Goal: Task Accomplishment & Management: Manage account settings

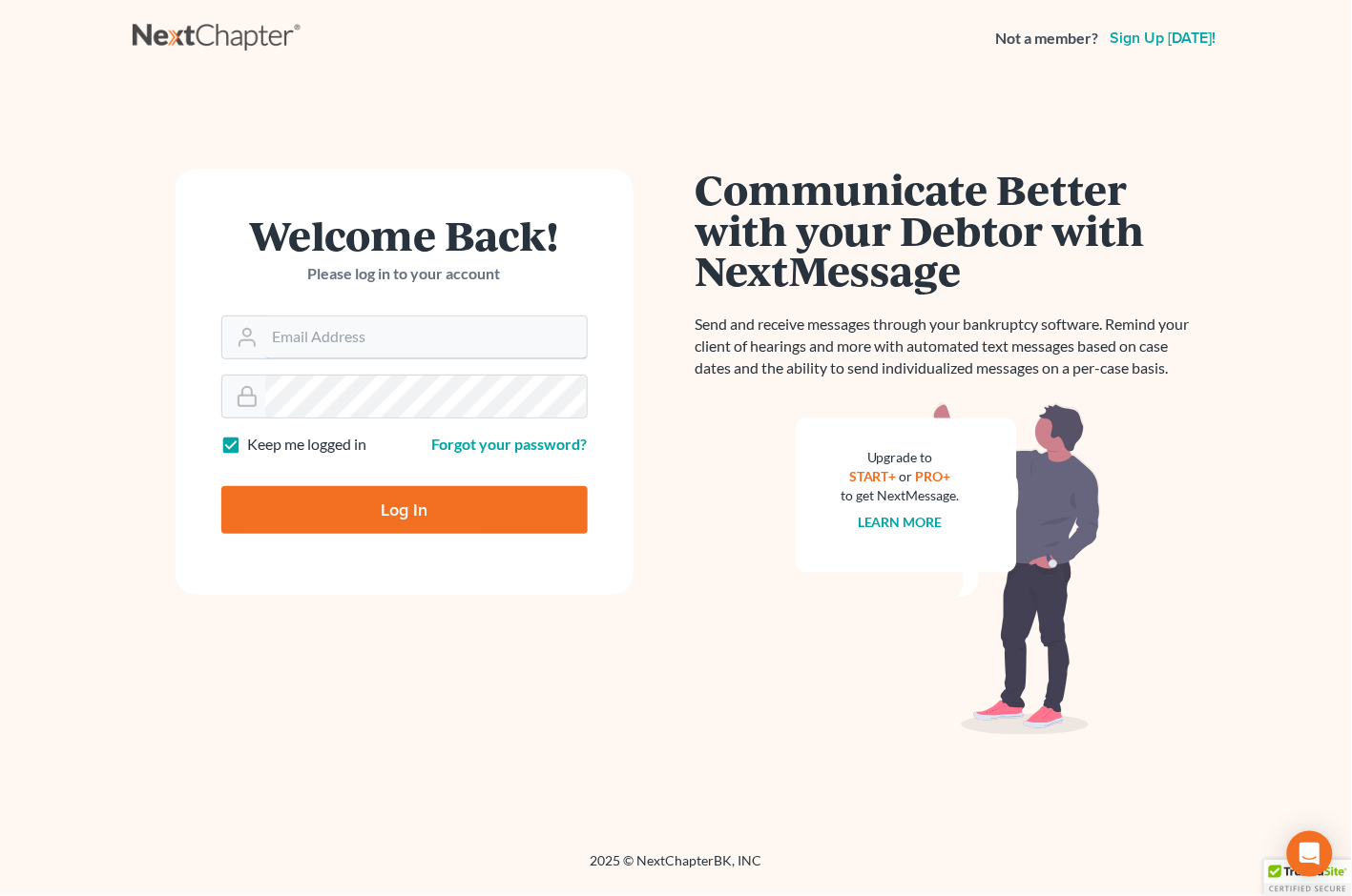
type input "[EMAIL_ADDRESS][DOMAIN_NAME]"
click at [383, 489] on input "Log In" at bounding box center [404, 510] width 366 height 47
type input "Thinking..."
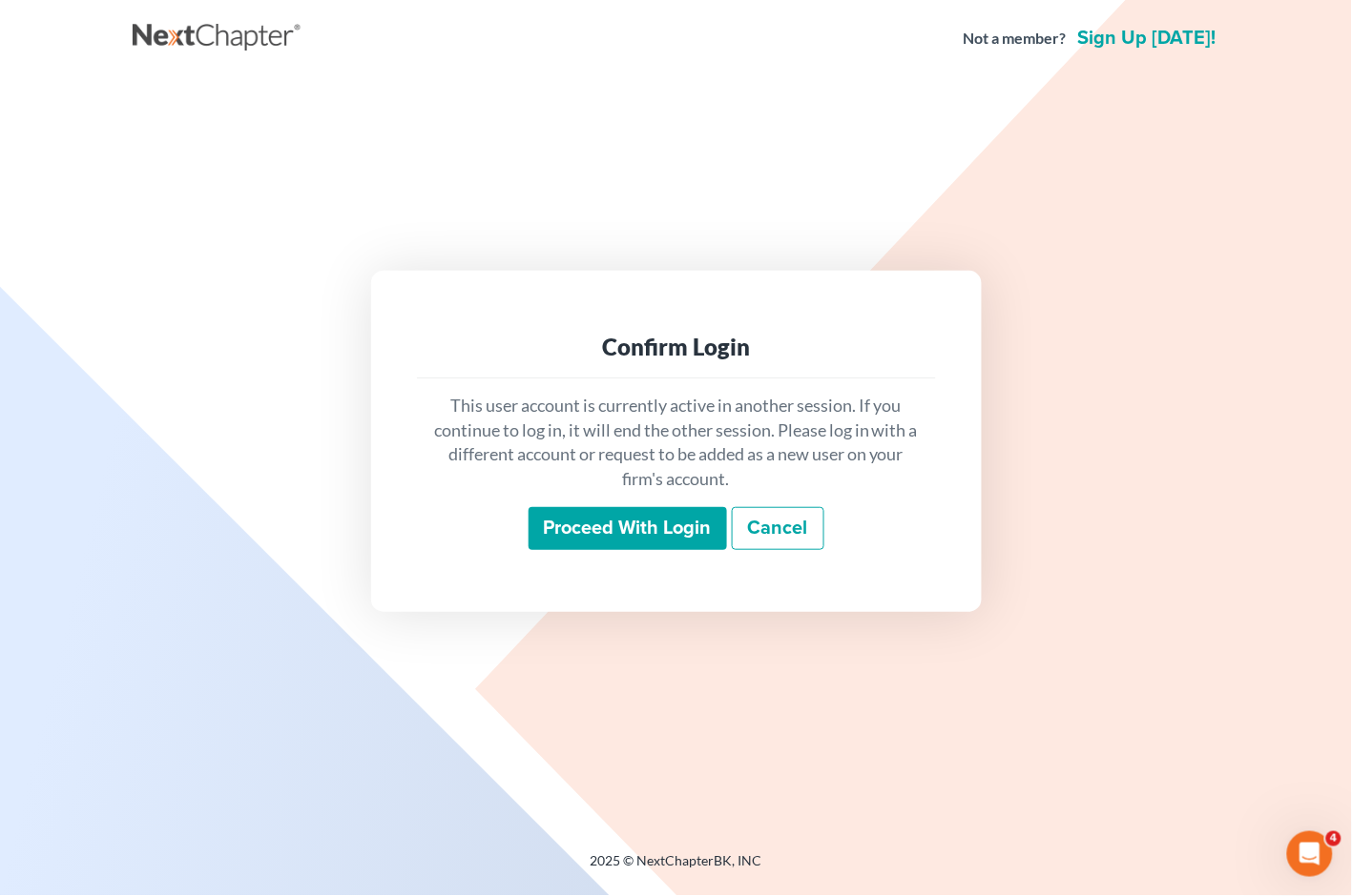
click at [648, 532] on input "Proceed with login" at bounding box center [627, 529] width 199 height 44
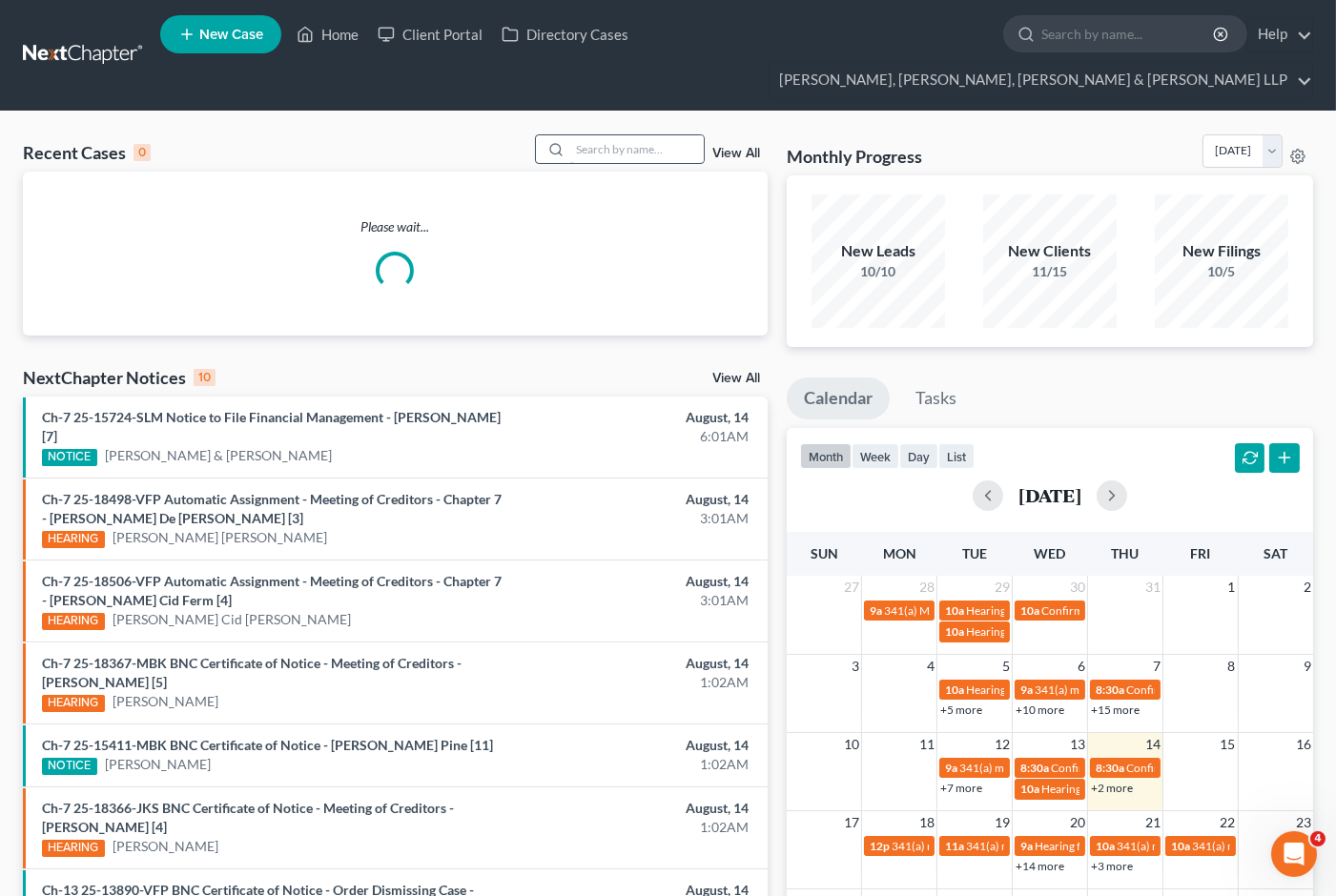
click at [612, 136] on input "search" at bounding box center [637, 149] width 134 height 28
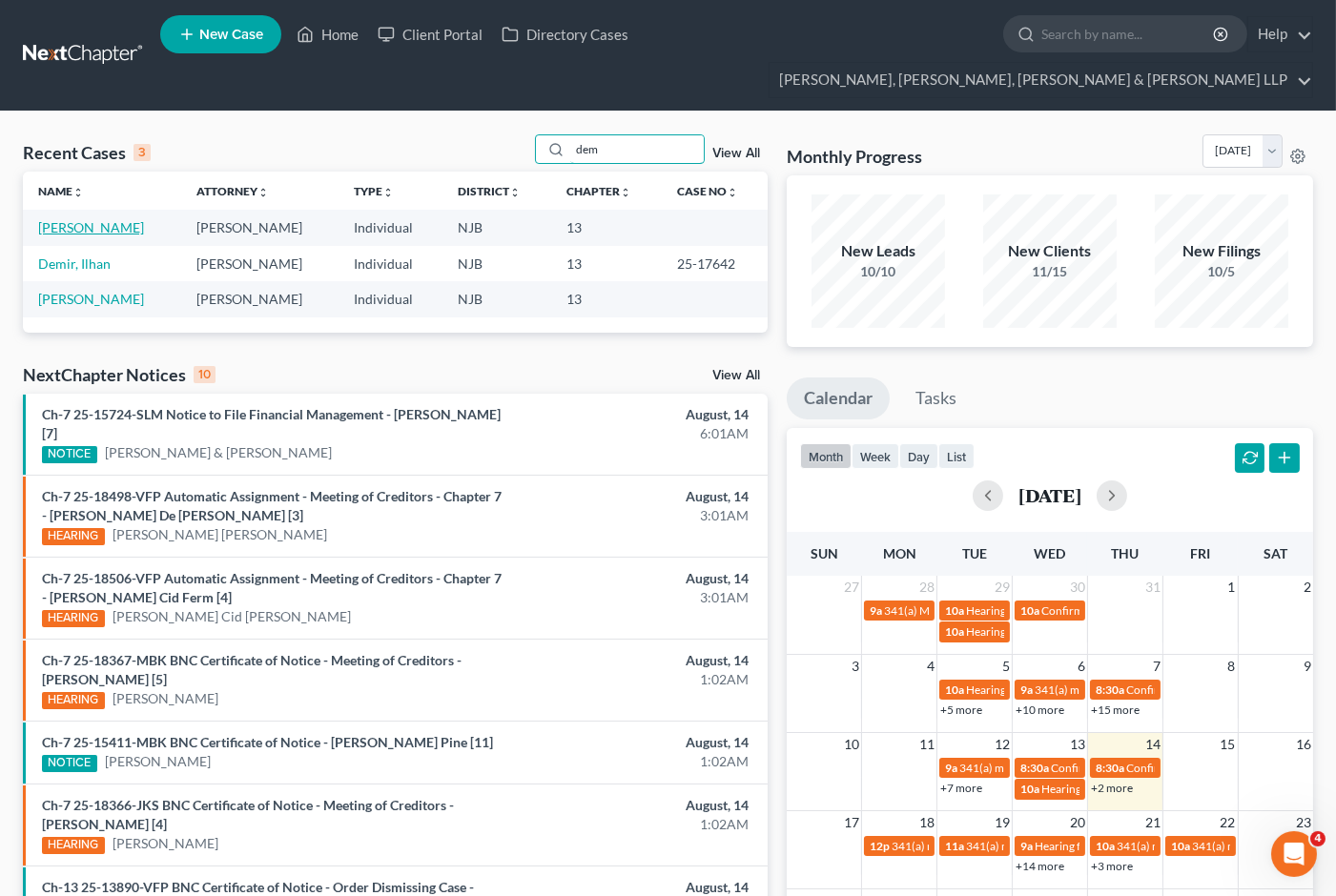
type input "dem"
click at [107, 219] on link "Demyer, Steven" at bounding box center [90, 227] width 106 height 16
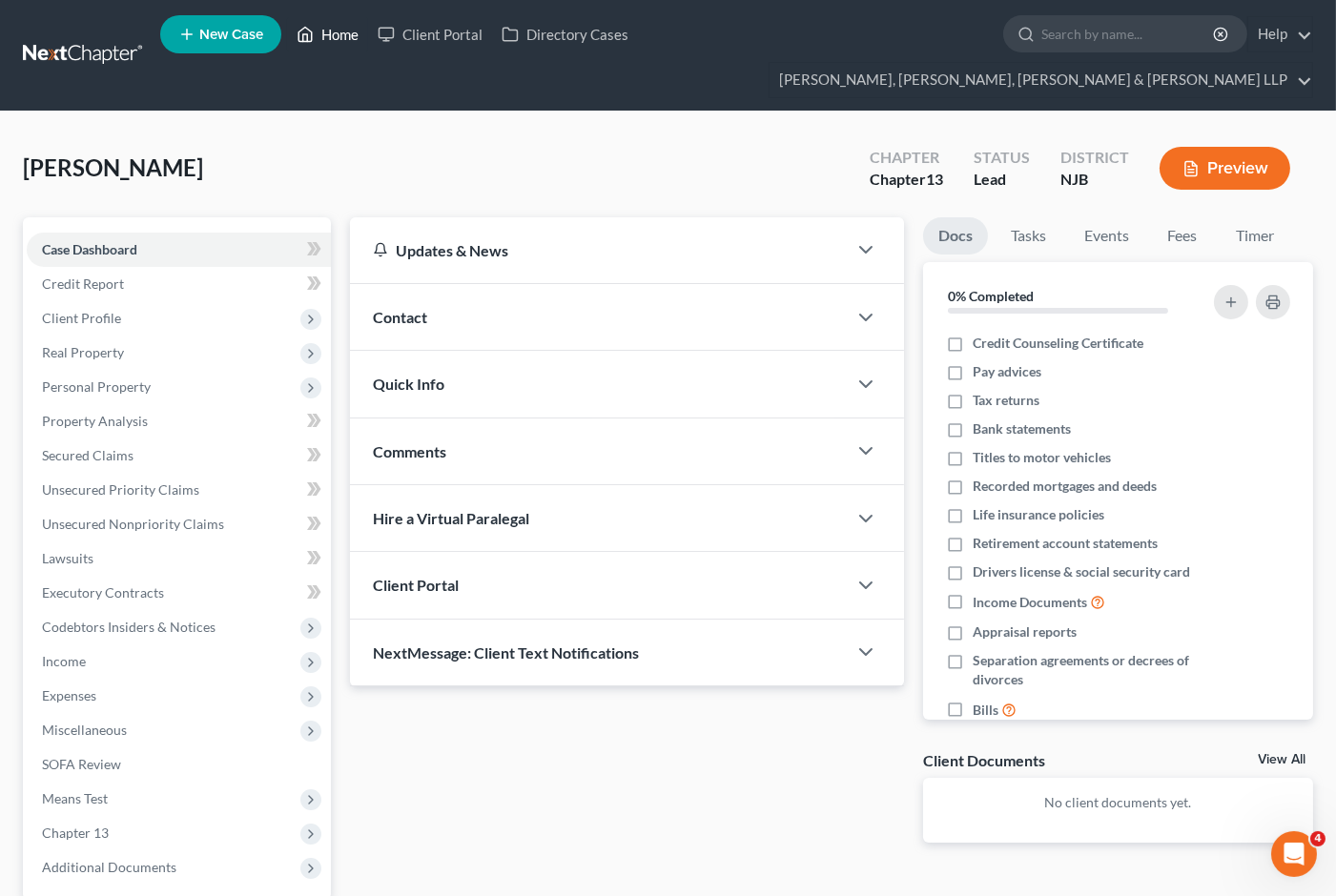
click at [330, 44] on link "Home" at bounding box center [327, 34] width 81 height 34
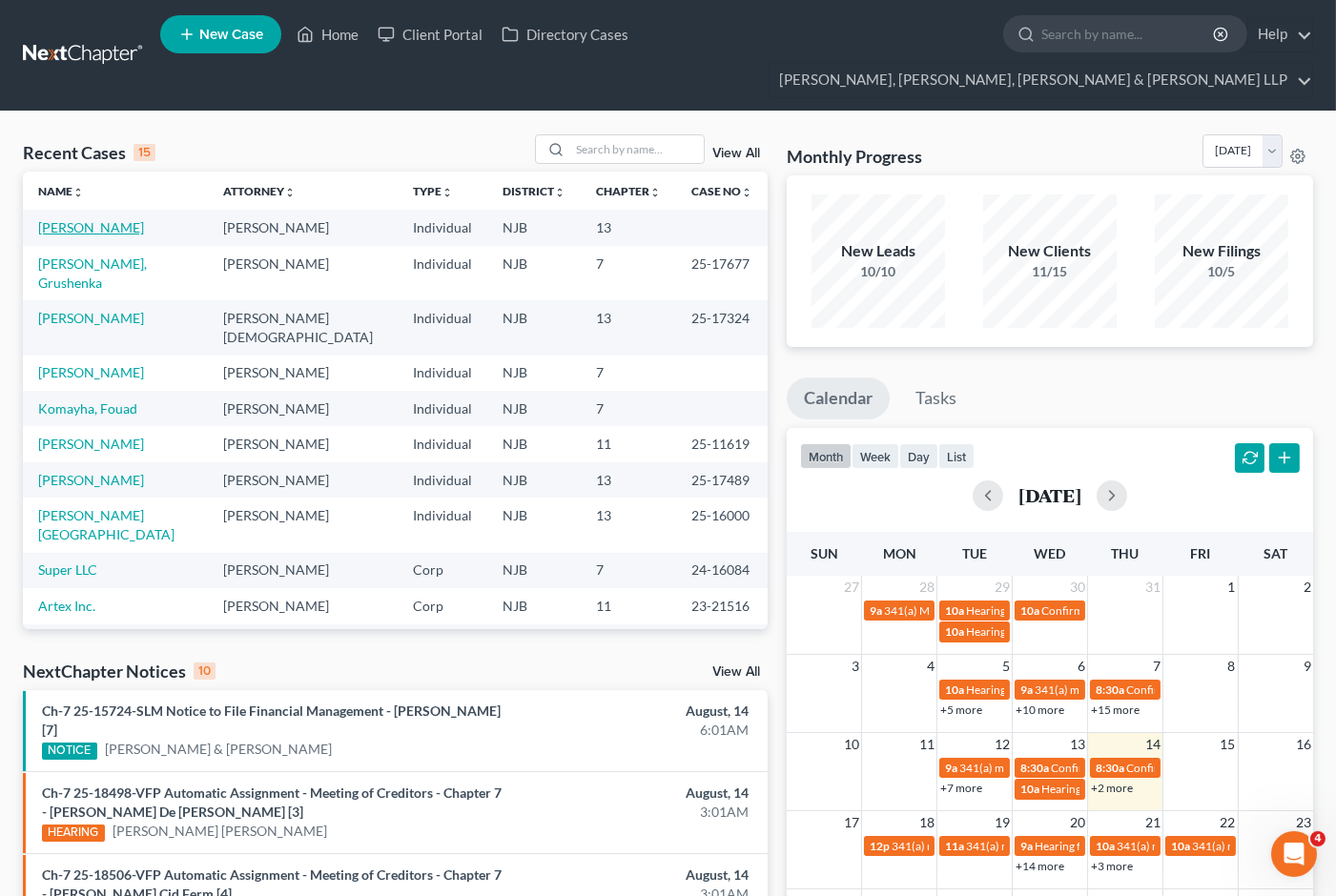
click at [108, 219] on link "Demyer, Steven" at bounding box center [90, 227] width 106 height 16
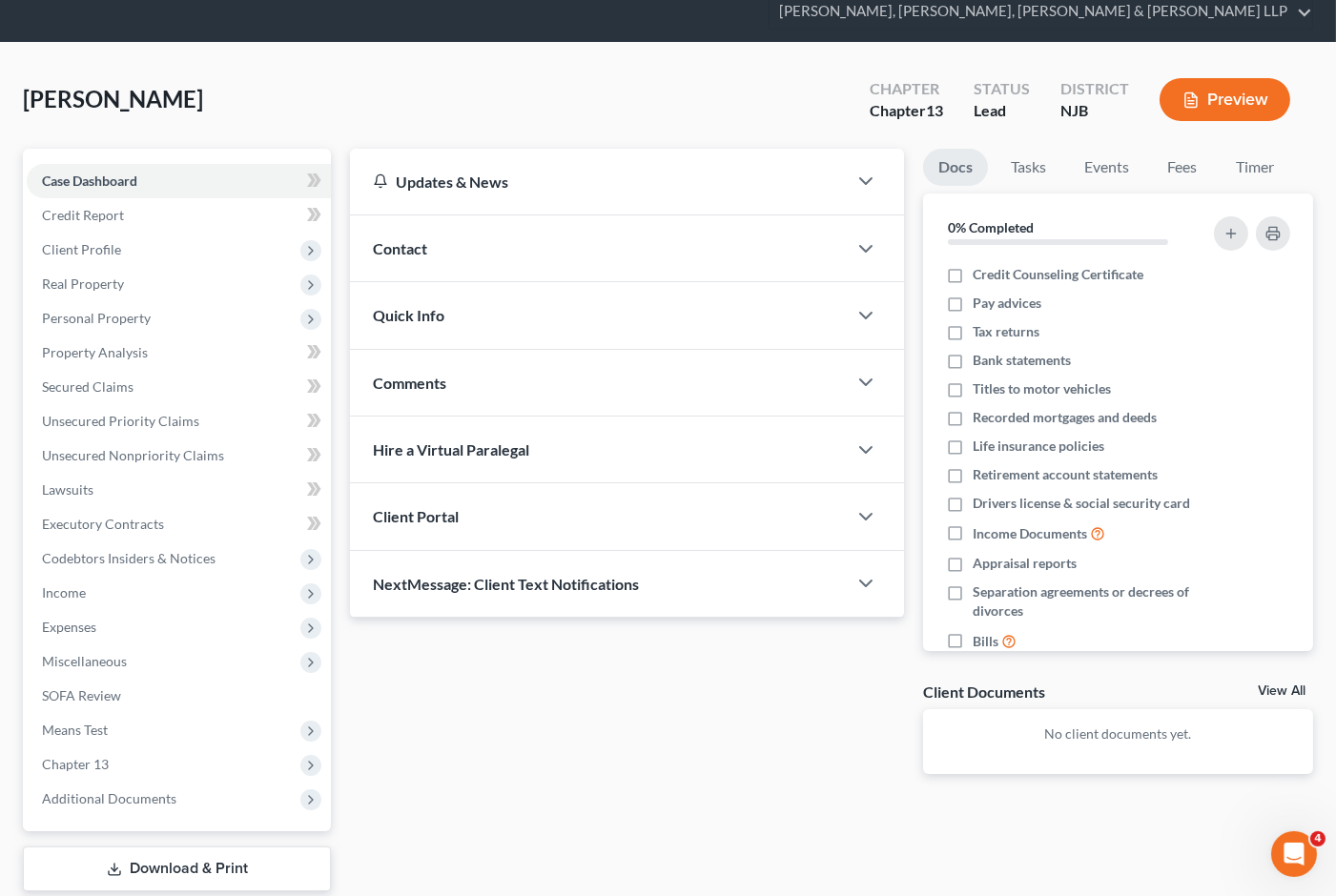
scroll to position [149, 0]
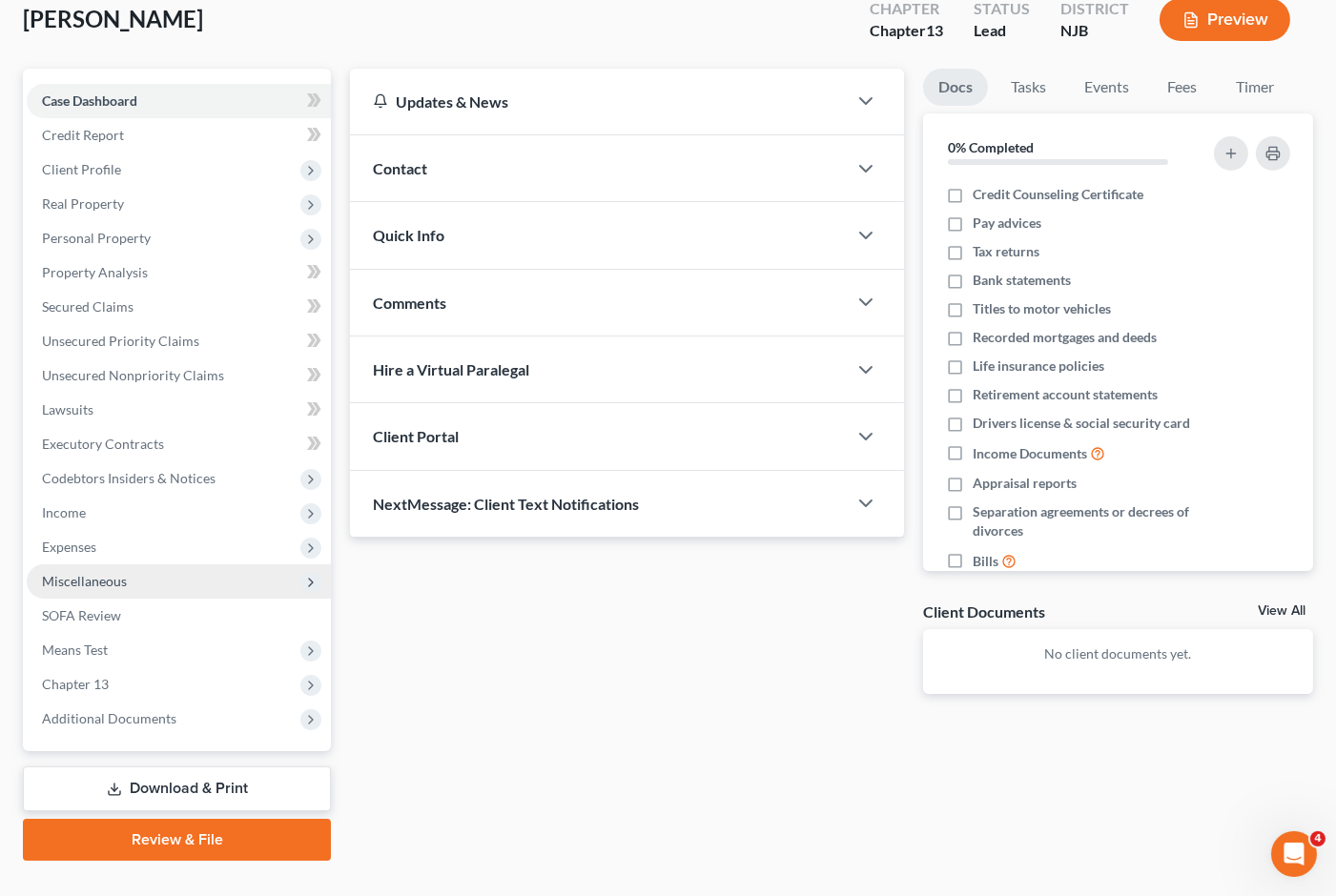
click at [97, 572] on span "Miscellaneous" at bounding box center [84, 580] width 85 height 16
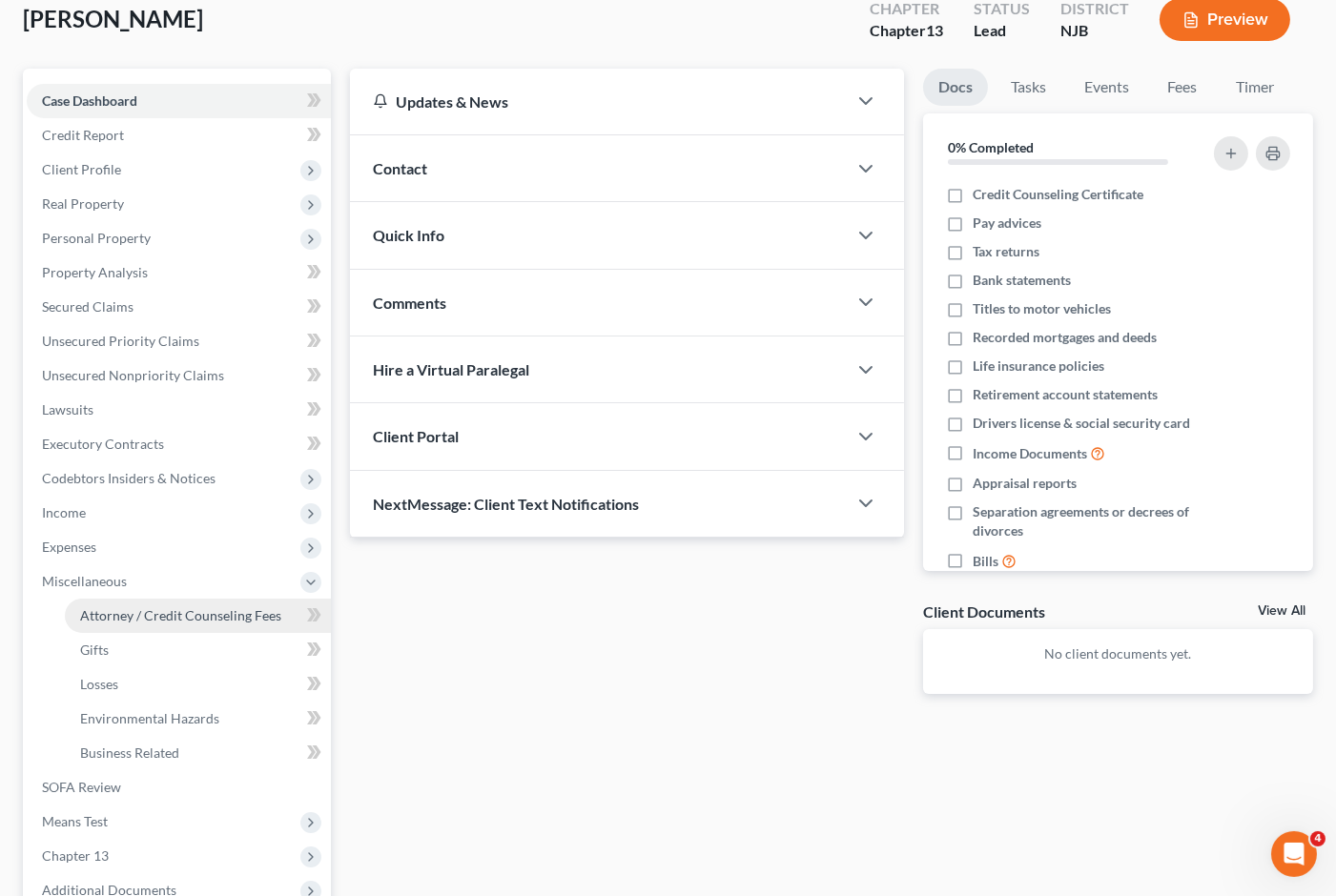
click at [154, 599] on link "Attorney / Credit Counseling Fees" at bounding box center [198, 615] width 266 height 34
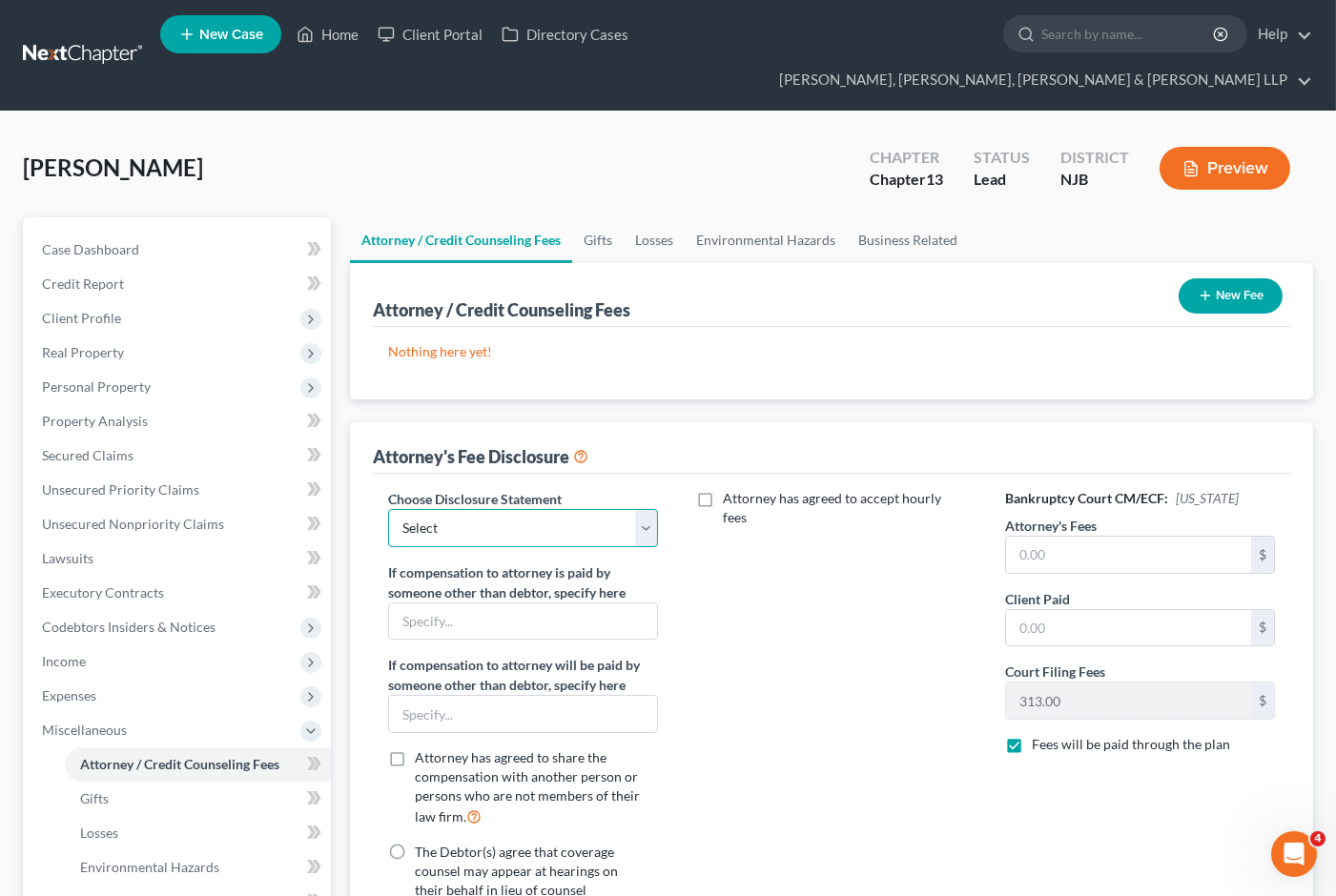
click at [544, 510] on select "Select Chapter 13 Disclosure Statement Chapter 7 Disclosure Statement" at bounding box center [523, 528] width 270 height 38
select select "0"
click at [388, 510] on select "Select Chapter 13 Disclosure Statement Chapter 7 Disclosure Statement" at bounding box center [523, 528] width 270 height 38
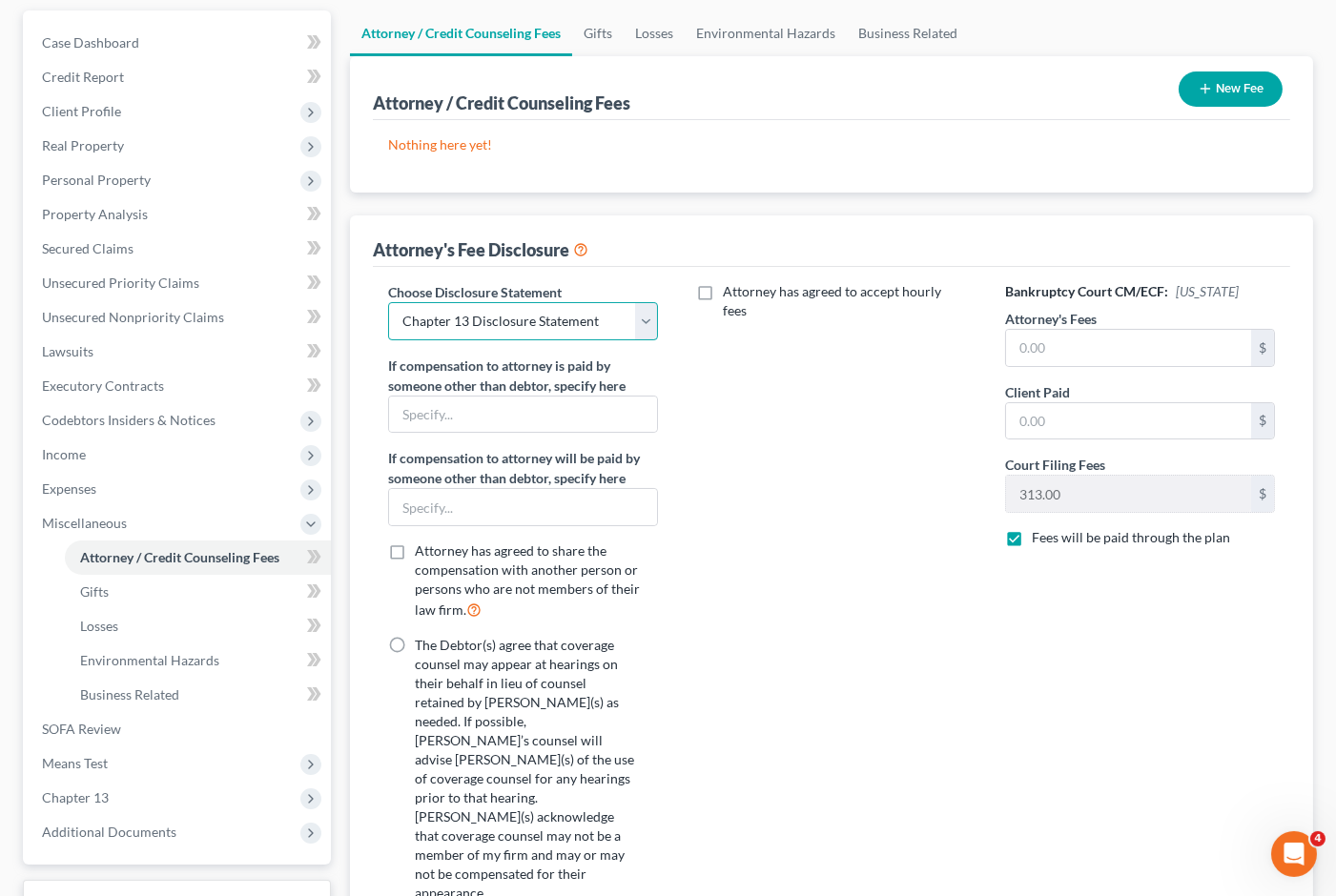
scroll to position [211, 0]
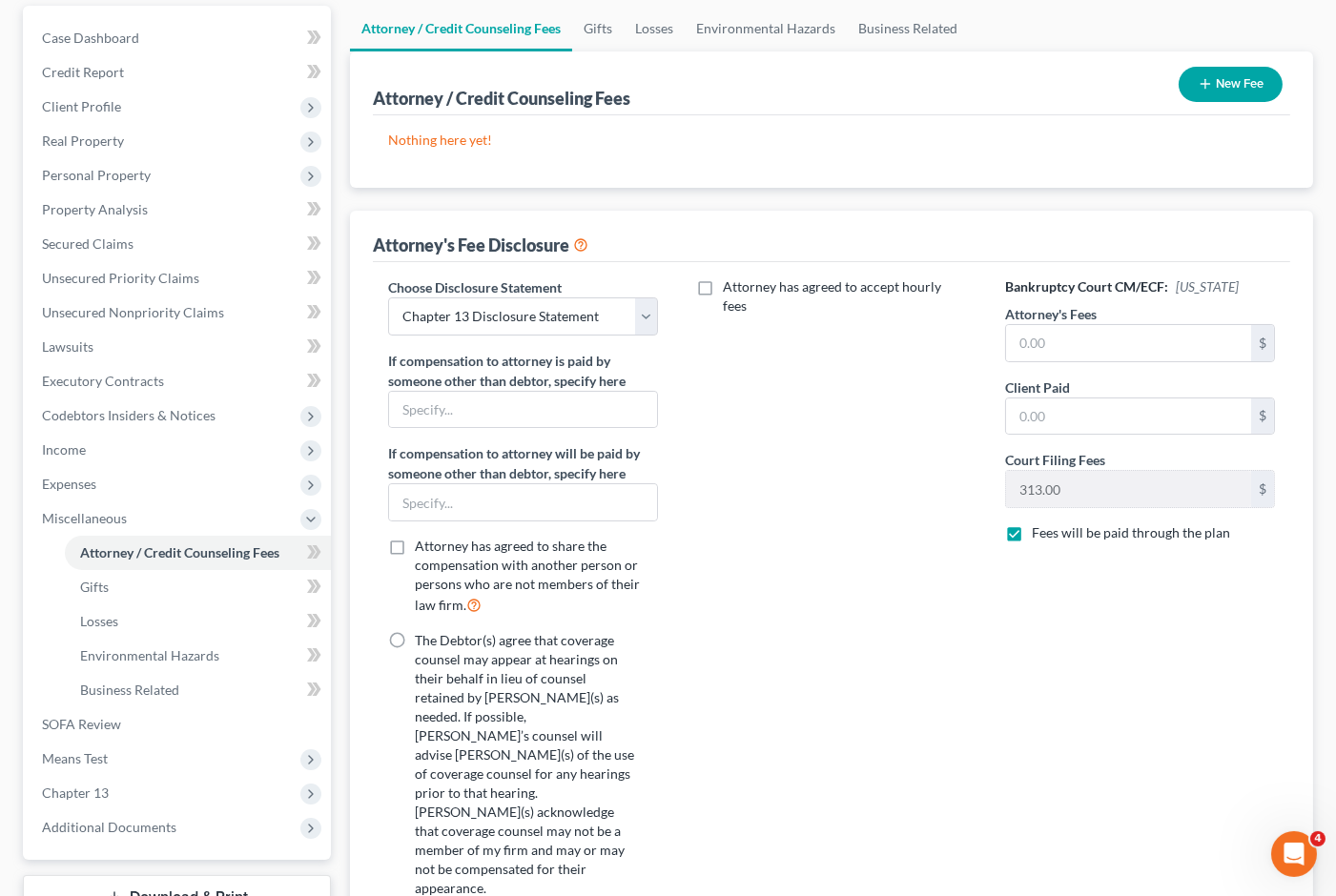
click at [415, 631] on label "The Debtor(s) agree that coverage counsel may appear at hearings on their behal…" at bounding box center [524, 764] width 220 height 267
click at [422, 631] on input "The Debtor(s) agree that coverage counsel may appear at hearings on their behal…" at bounding box center [428, 636] width 13 height 13
radio input "true"
click at [723, 277] on label "Attorney has agreed to accept hourly fees" at bounding box center [844, 295] width 243 height 38
click at [730, 277] on input "Attorney has agreed to accept hourly fees" at bounding box center [736, 283] width 13 height 13
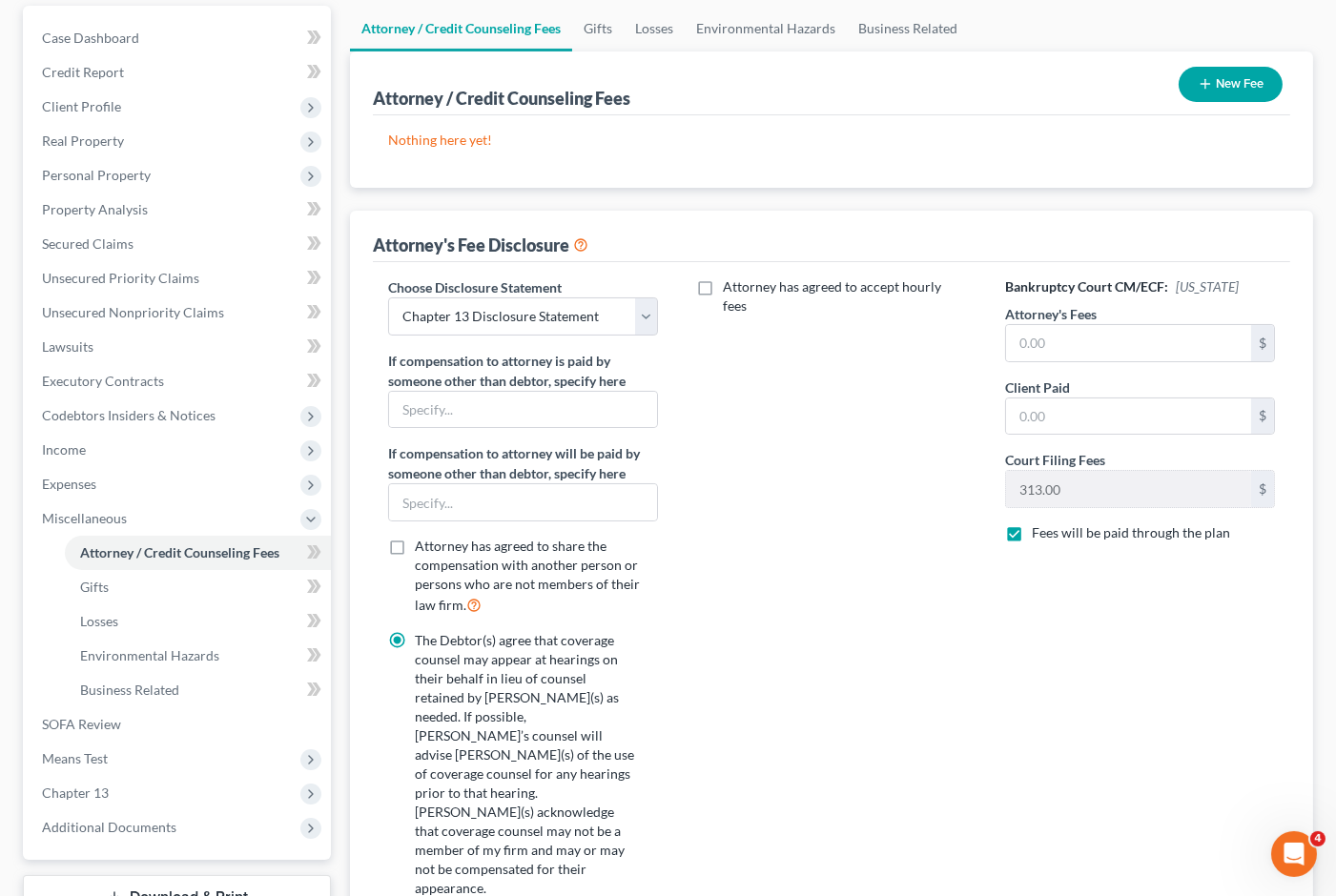
checkbox input "true"
click at [770, 352] on input "text" at bounding box center [819, 369] width 245 height 36
type input "525"
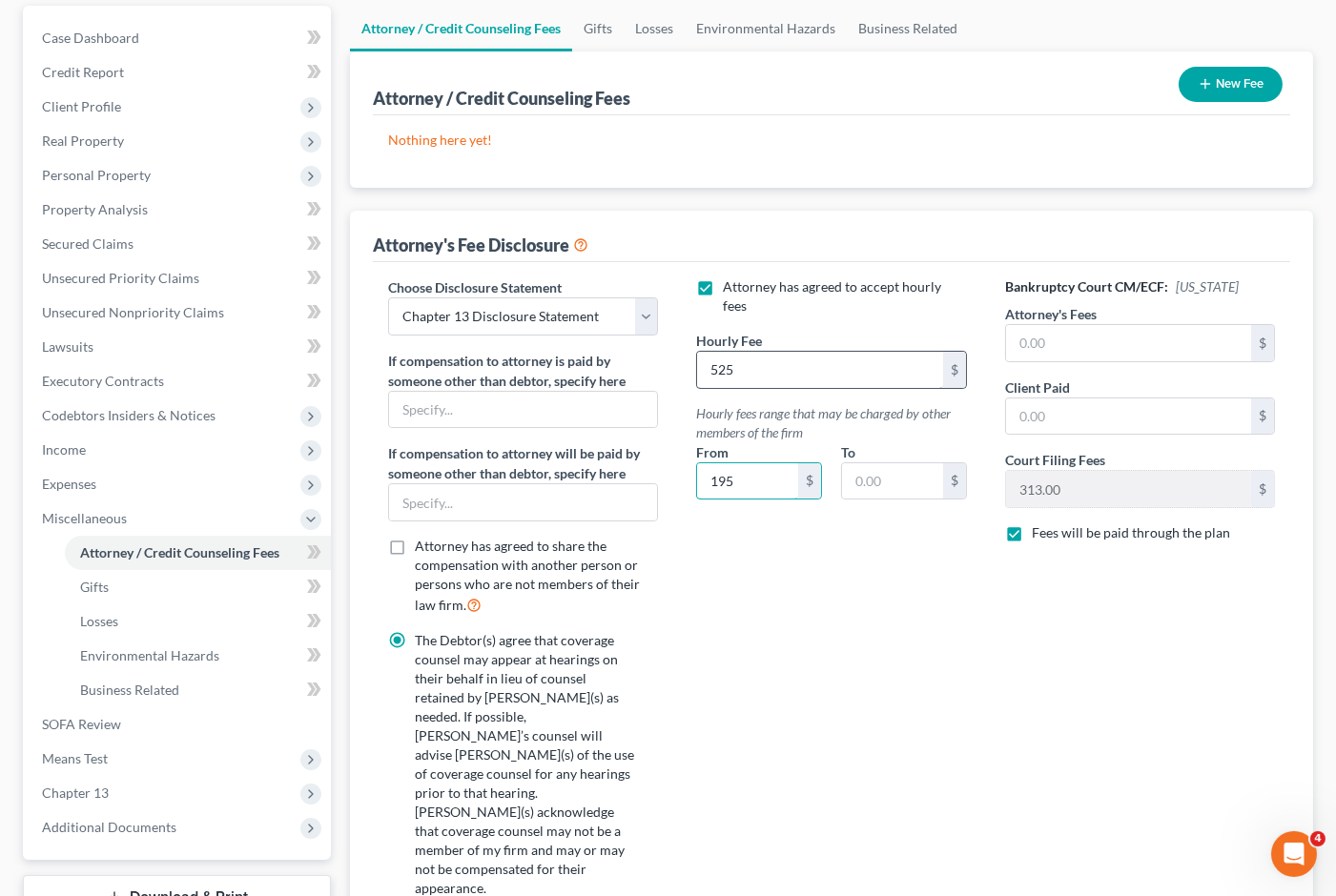
type input "195"
type input "525"
click at [1075, 325] on input "text" at bounding box center [1128, 343] width 245 height 36
type input "6,500"
click at [1074, 378] on div "Client Paid $" at bounding box center [1139, 407] width 270 height 58
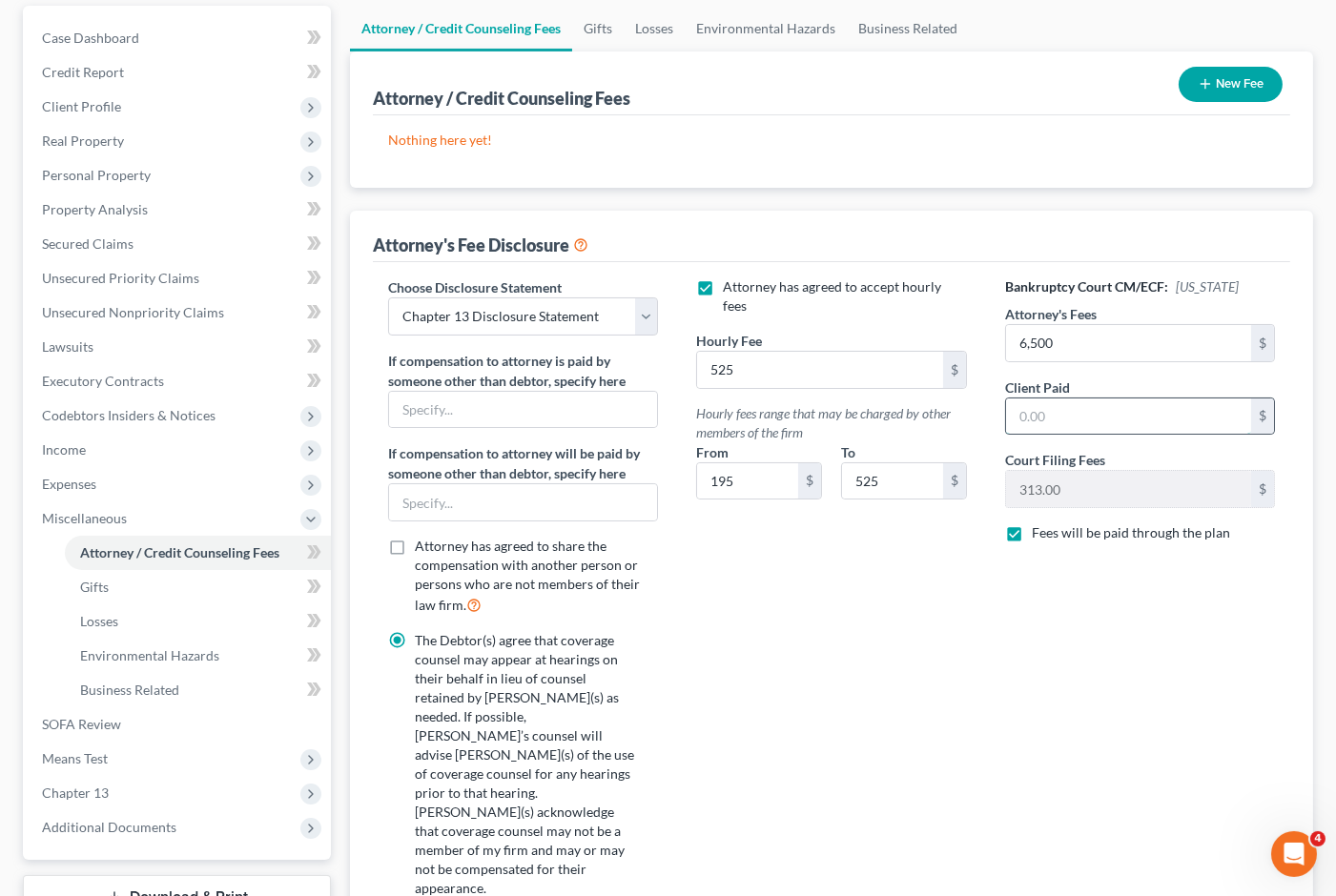
click at [1077, 398] on input "text" at bounding box center [1128, 416] width 245 height 36
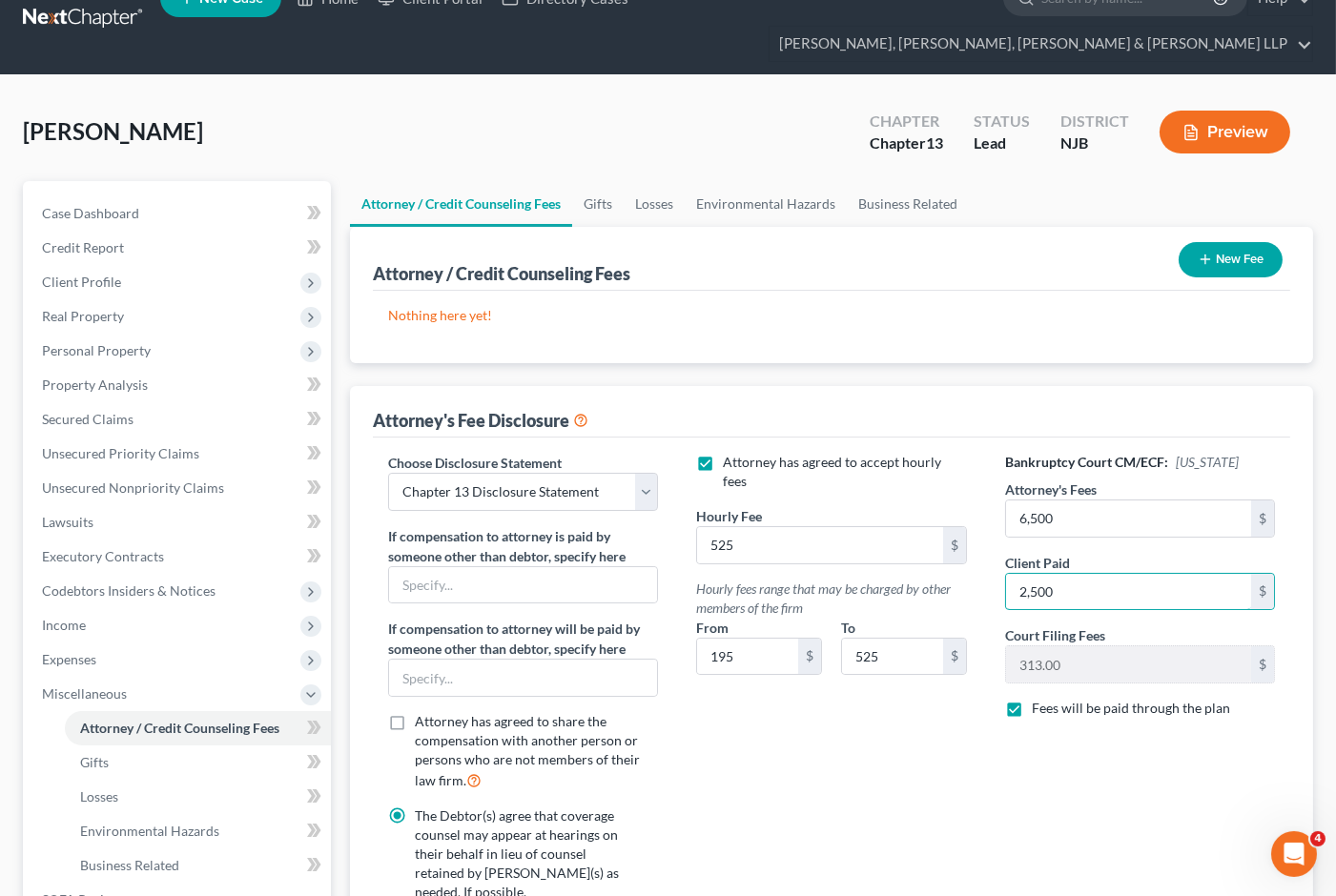
scroll to position [0, 0]
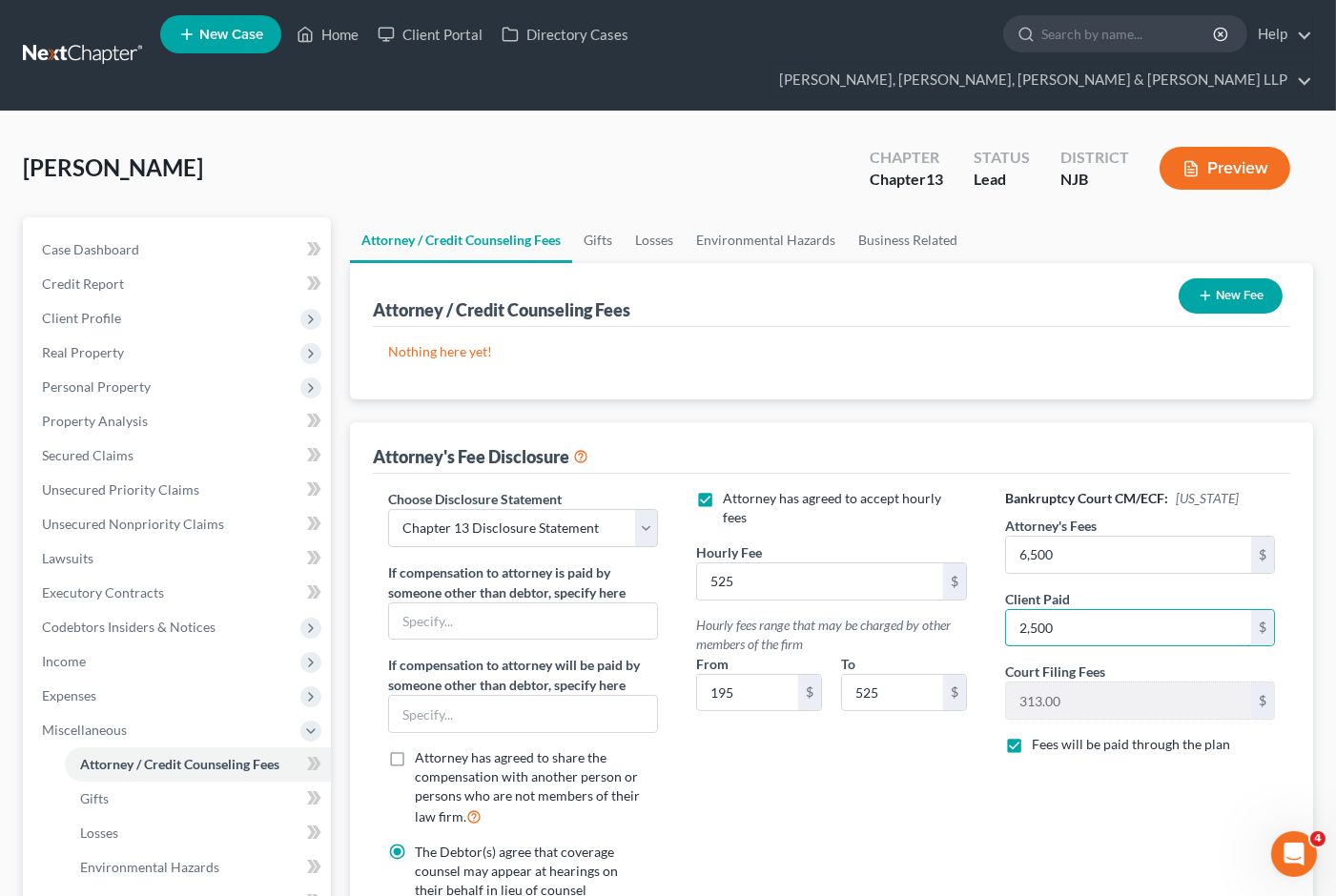
type input "2,500"
click at [1224, 278] on button "New Fee" at bounding box center [1229, 295] width 104 height 35
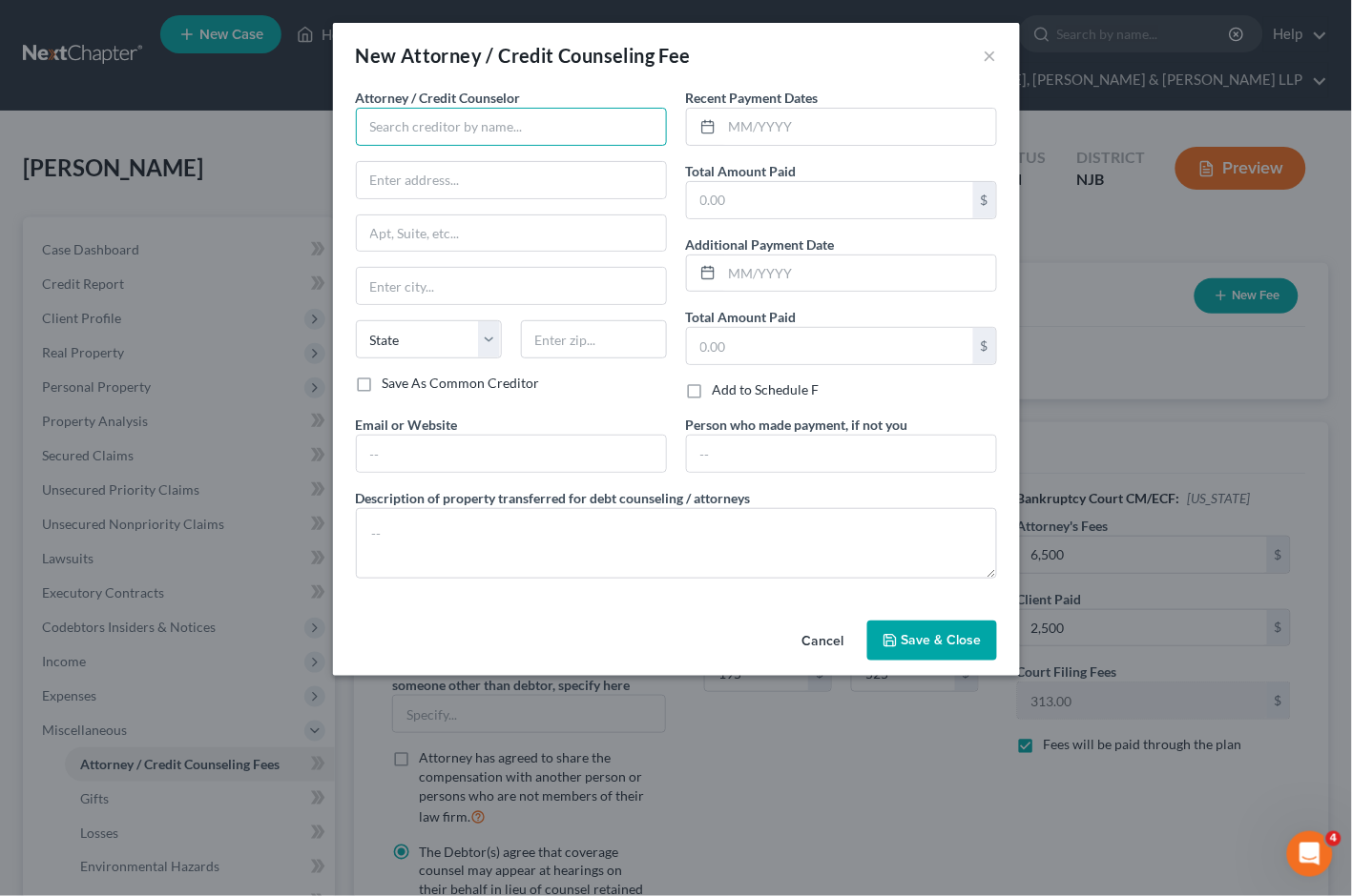
click at [541, 128] on input "text" at bounding box center [511, 126] width 311 height 38
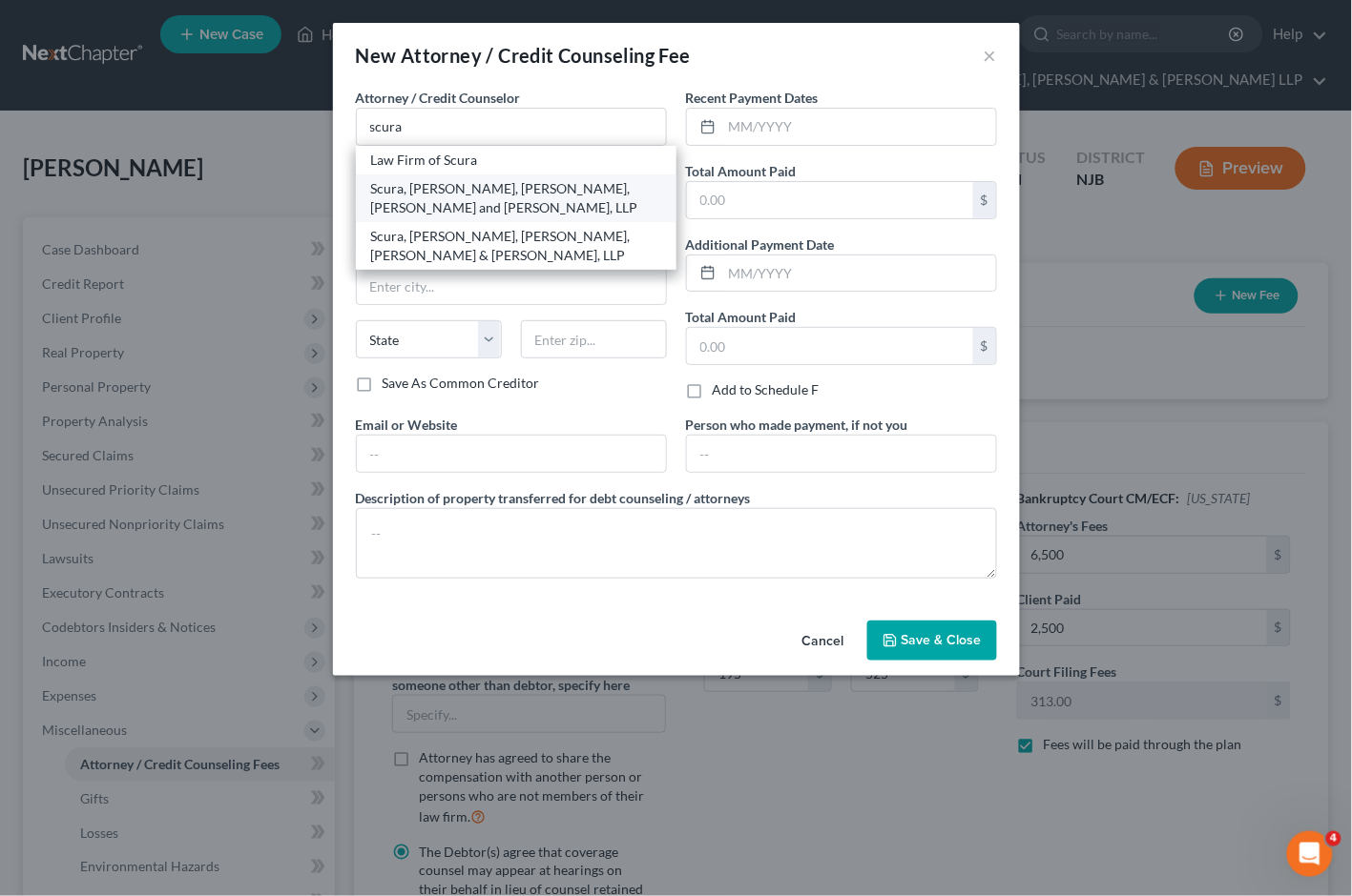
click at [473, 189] on div "Scura, Wigfield, Heyer, Stevens and Cammarota, LLP" at bounding box center [516, 198] width 290 height 38
type input "Scura, Wigfield, Heyer, Stevens and Cammarota, LLP"
type input "1599 Hamburg Tpk"
type input "Wayne"
select select "33"
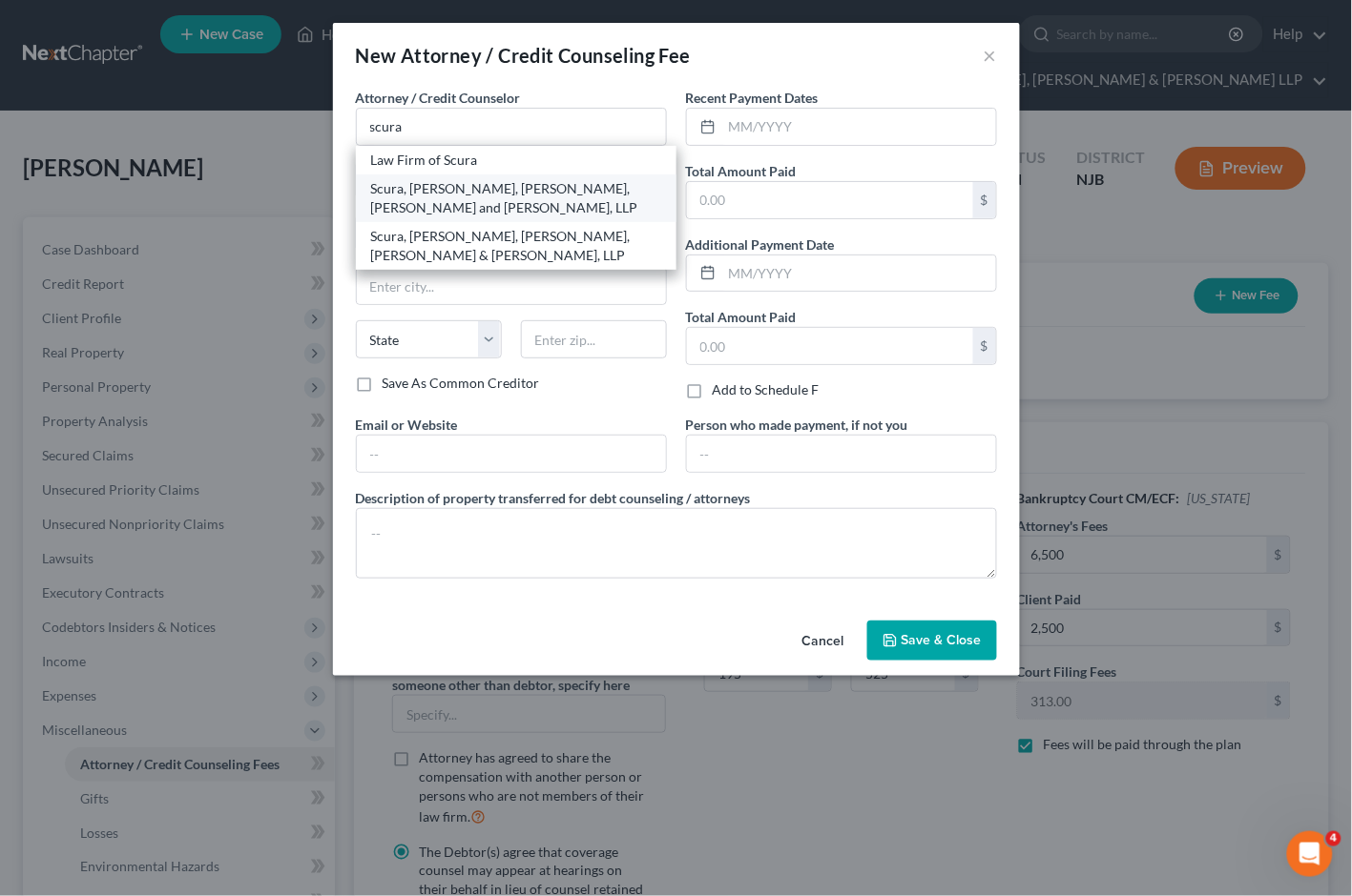
type input "07470"
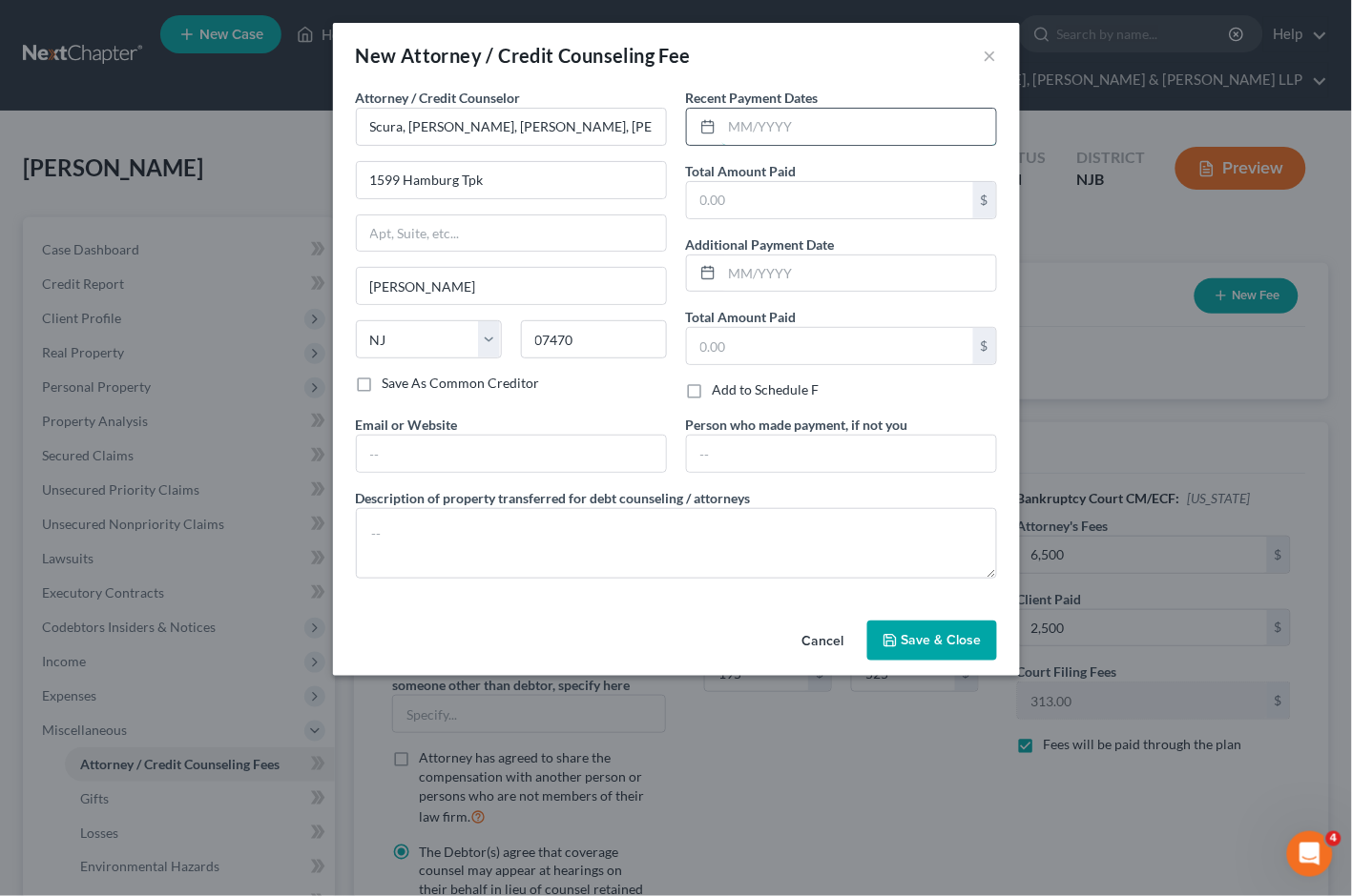
click at [775, 120] on input "text" at bounding box center [859, 126] width 273 height 36
type input "08/2025"
type input "2,500"
click at [449, 447] on input "text" at bounding box center [511, 453] width 309 height 36
type input "dstevens@scura.com"
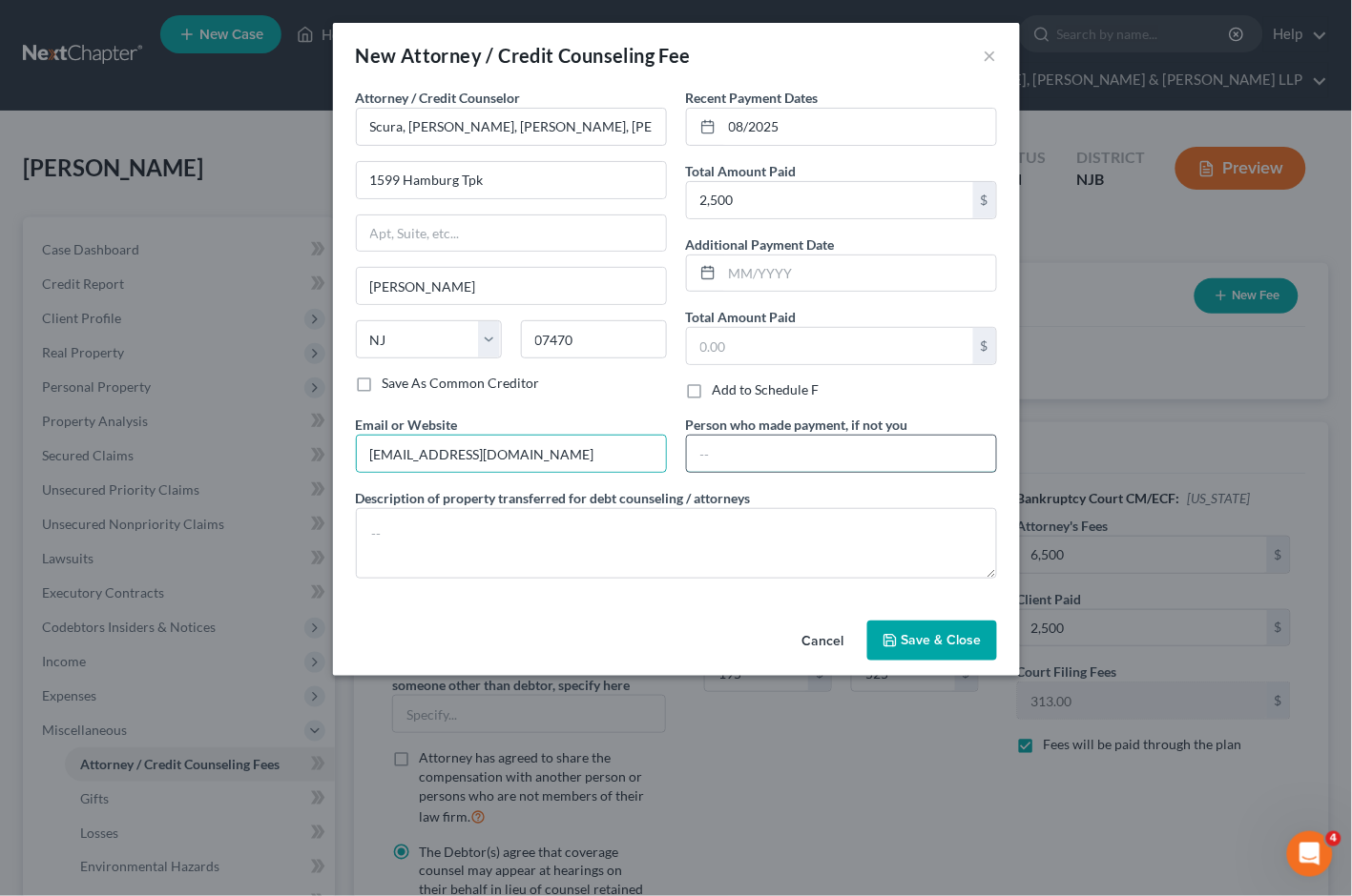
click at [727, 452] on input "text" at bounding box center [841, 453] width 309 height 36
type input "Debtor"
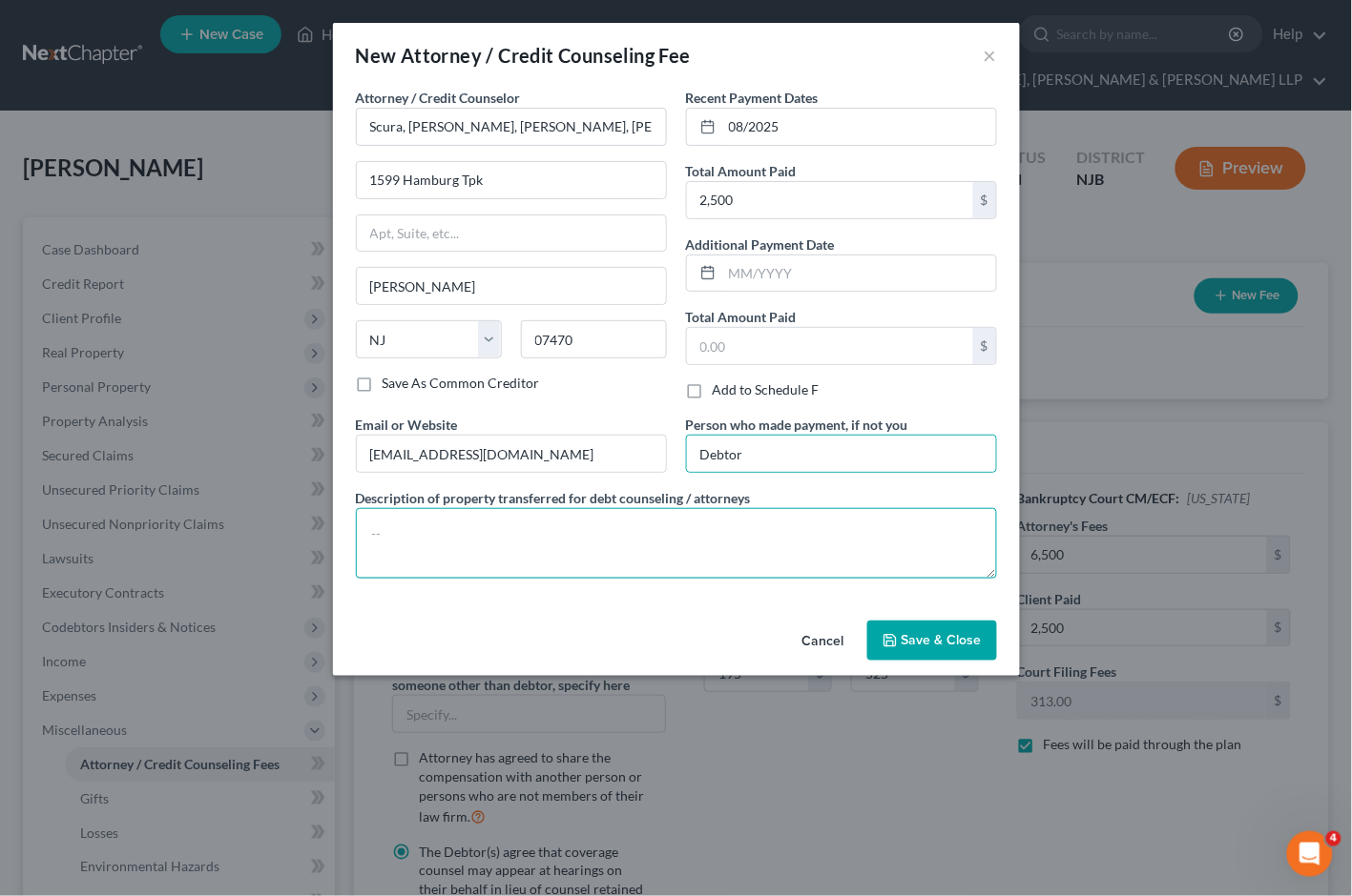
click at [683, 516] on textarea at bounding box center [676, 543] width 641 height 71
type textarea "Legal Fee"
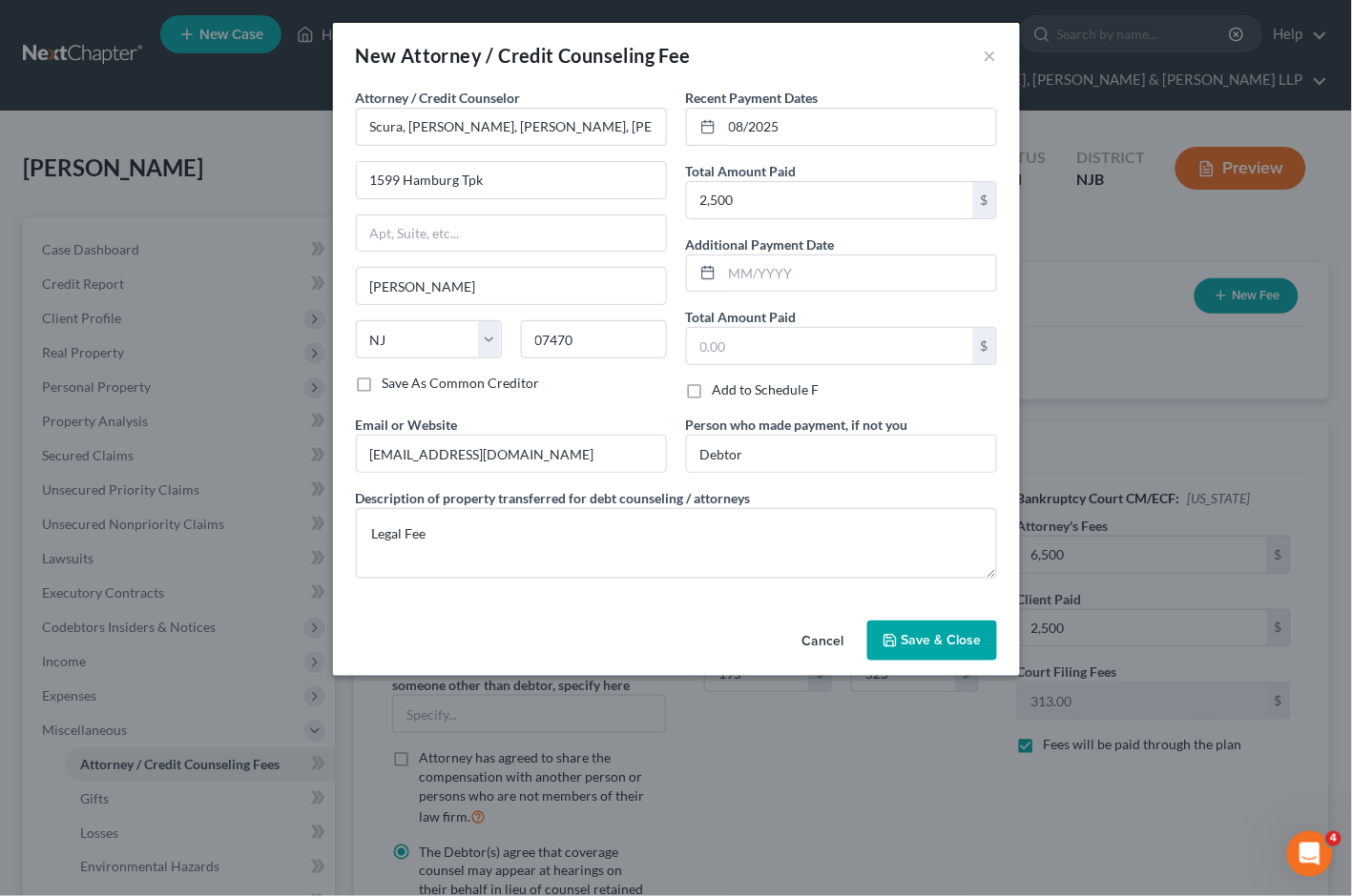
click at [919, 639] on span "Save & Close" at bounding box center [941, 639] width 80 height 16
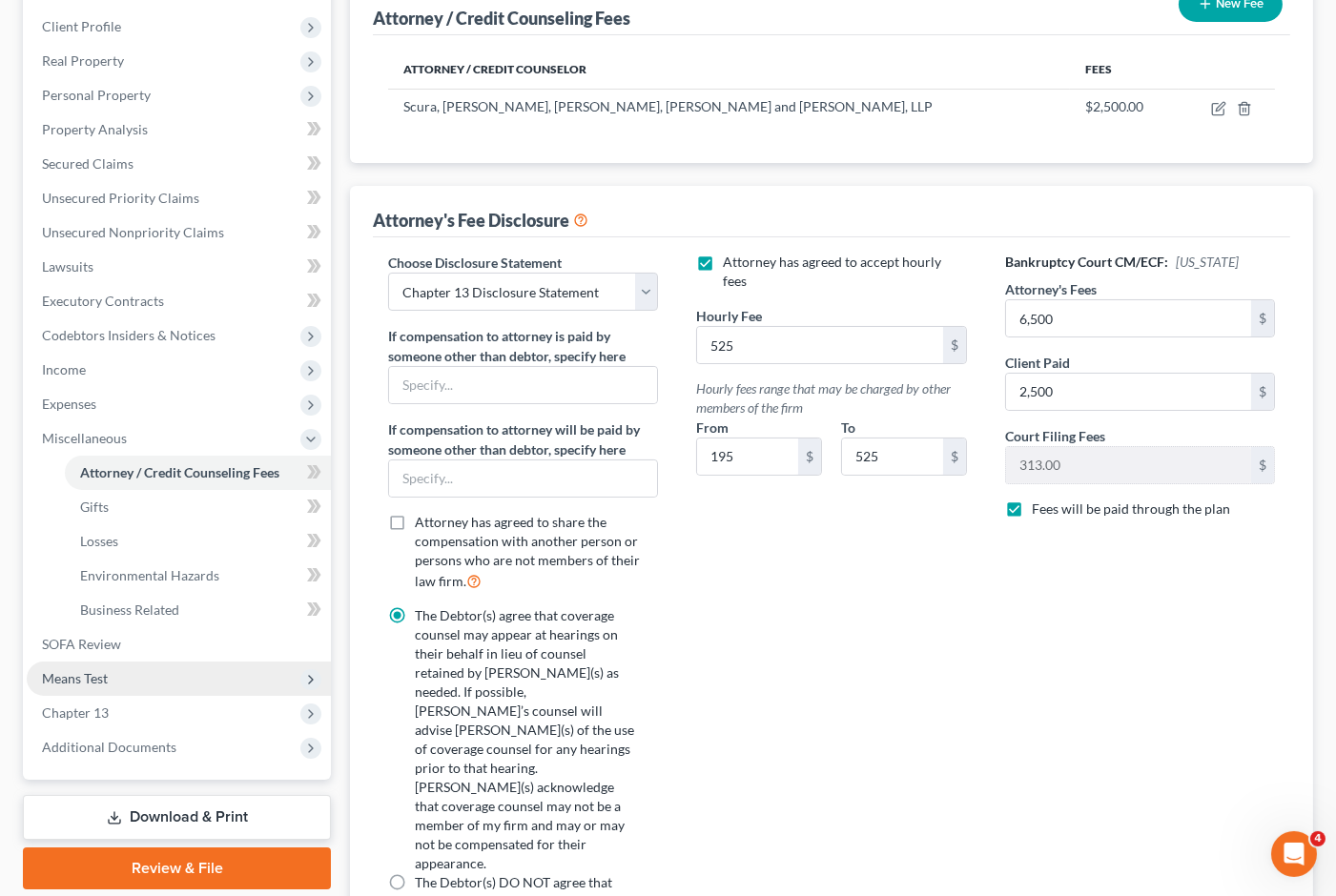
scroll to position [502, 0]
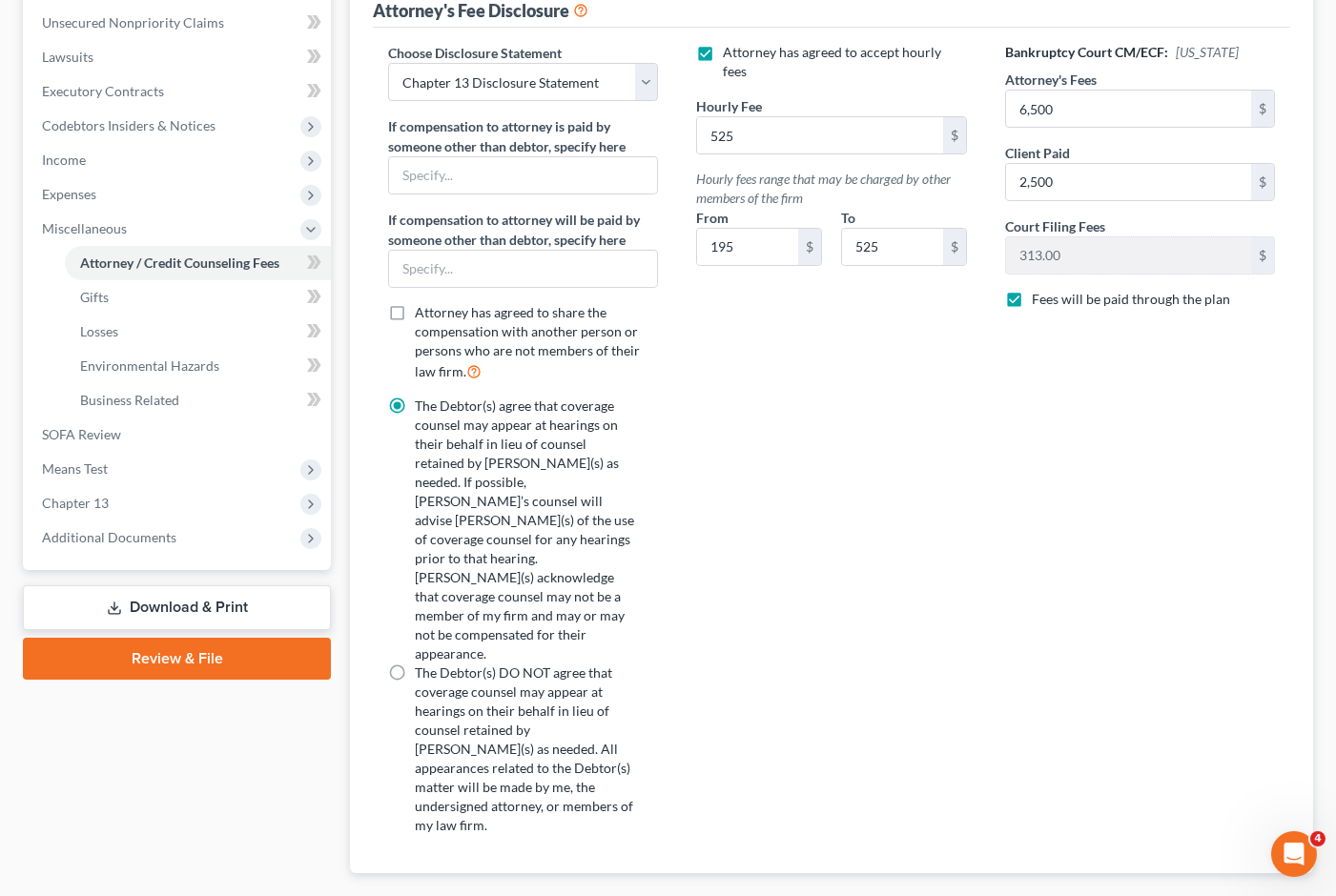
click at [179, 585] on link "Download & Print" at bounding box center [177, 607] width 308 height 45
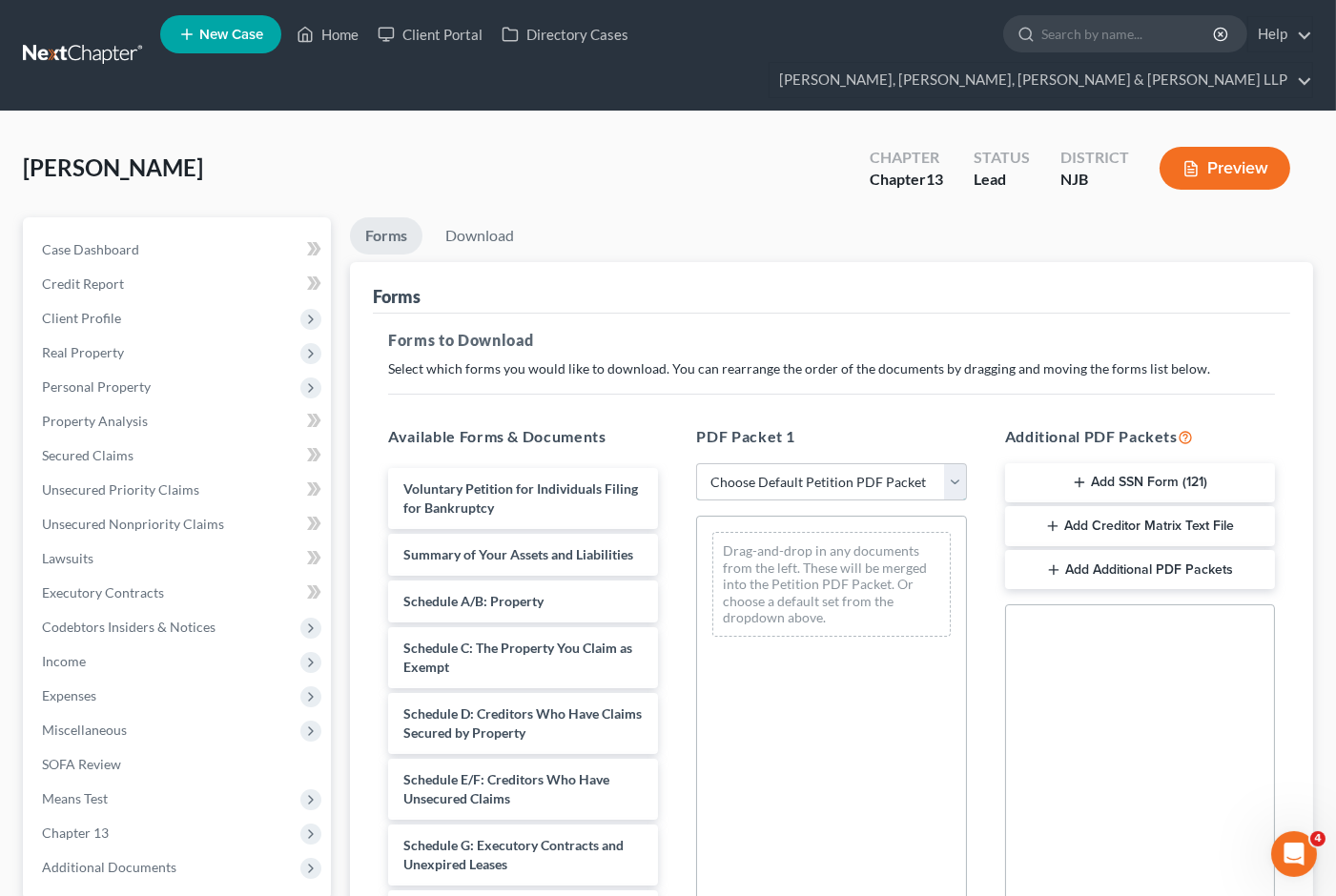
click at [802, 463] on select "Choose Default Petition PDF Packet Complete Bankruptcy Petition (all forms and …" at bounding box center [830, 481] width 270 height 38
select select "1"
click at [696, 463] on select "Choose Default Petition PDF Packet Complete Bankruptcy Petition (all forms and …" at bounding box center [830, 481] width 270 height 38
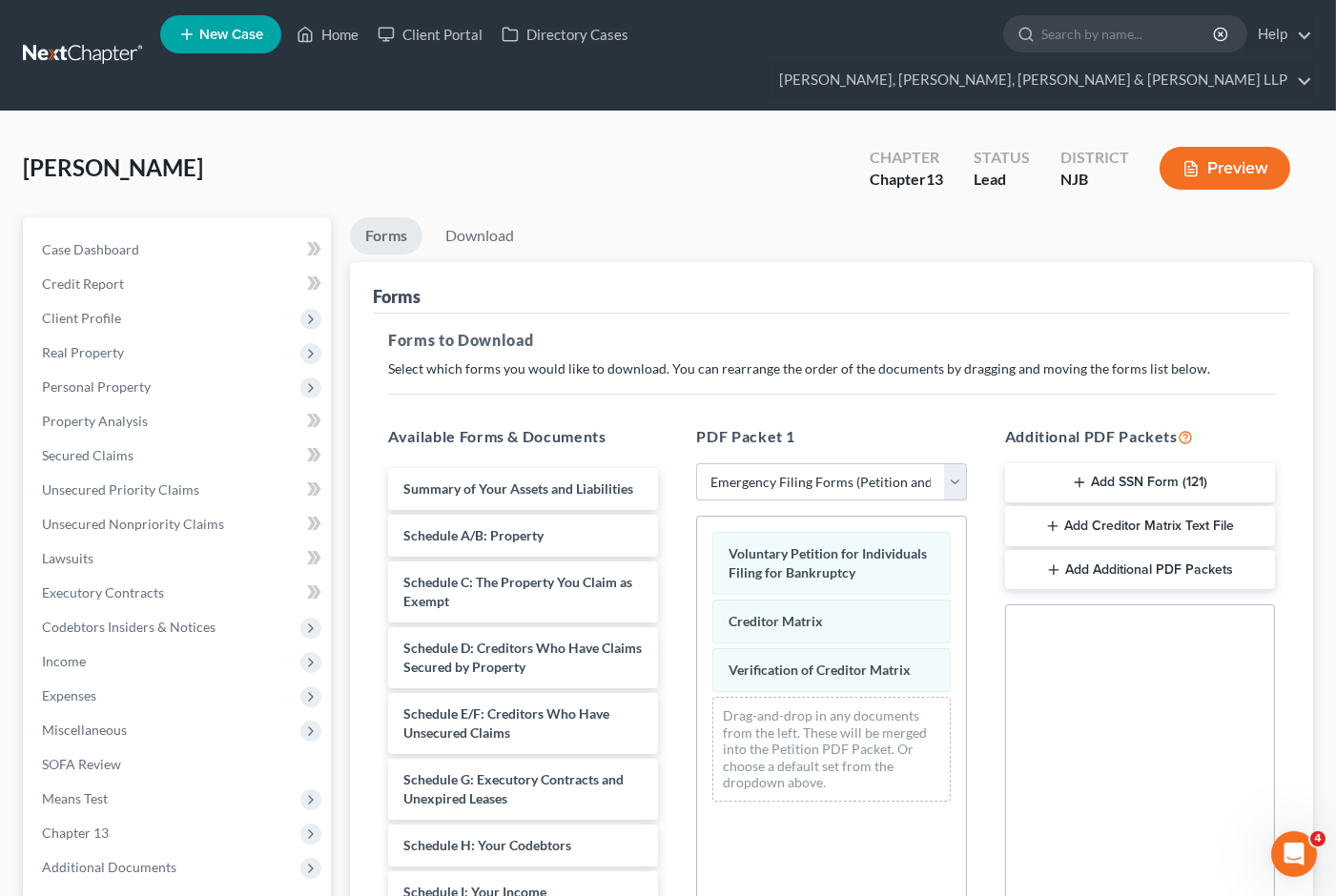
click at [1085, 475] on icon "button" at bounding box center [1079, 482] width 16 height 15
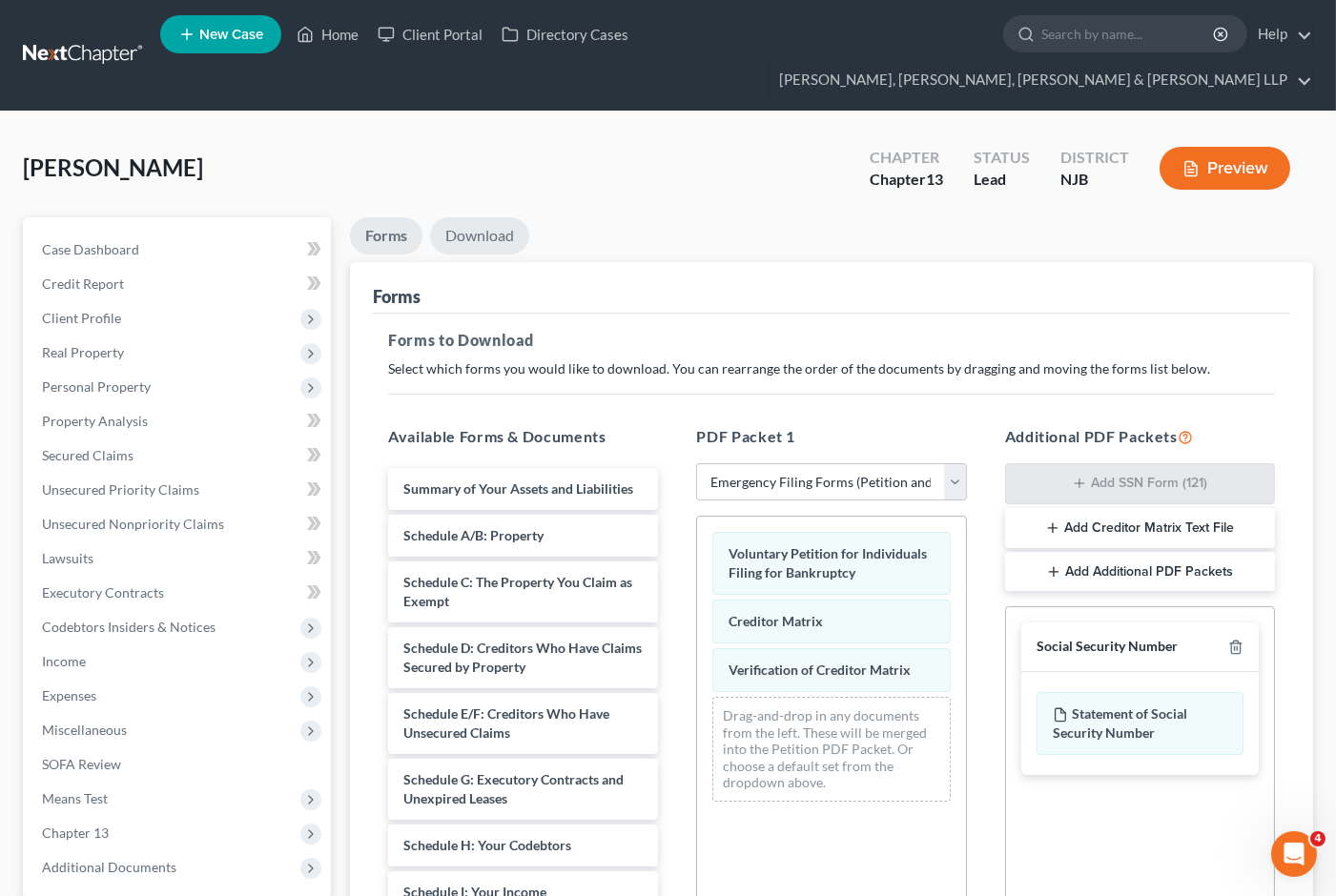
click at [482, 217] on link "Download" at bounding box center [480, 235] width 99 height 37
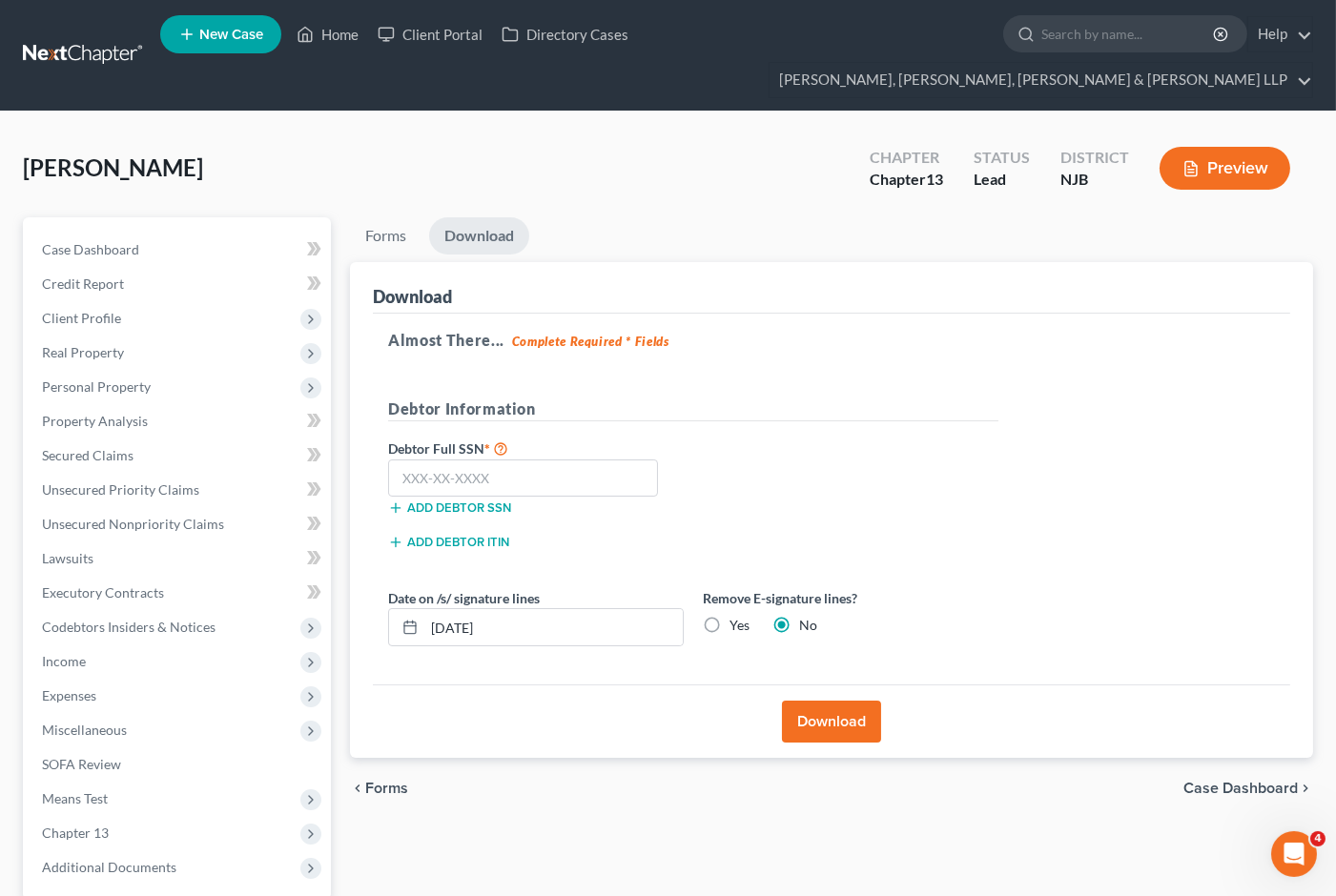
click at [730, 616] on label "Yes" at bounding box center [739, 626] width 20 height 19
click at [737, 616] on input "Yes" at bounding box center [743, 622] width 13 height 13
radio input "true"
radio input "false"
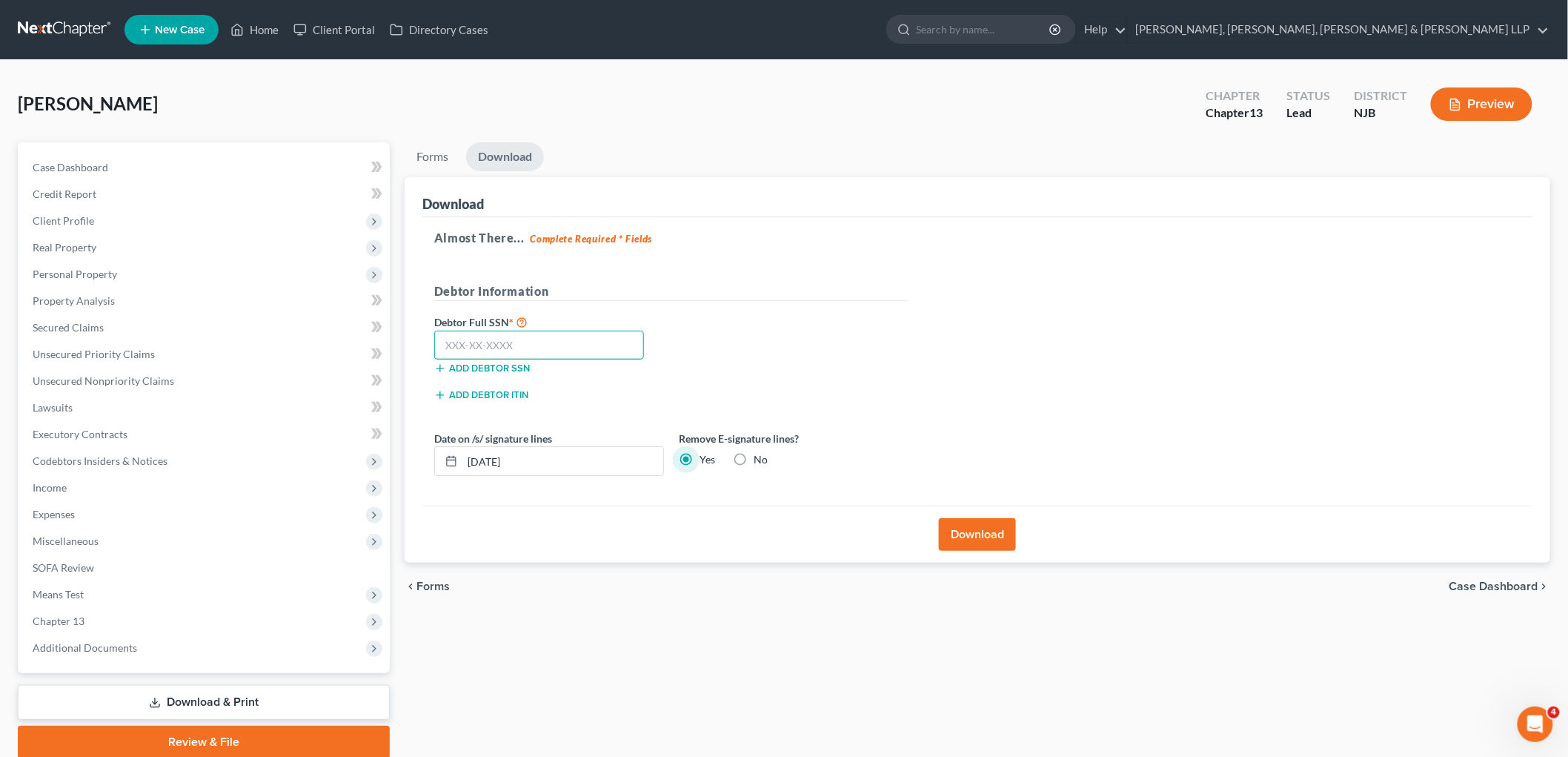
click at [529, 349] on input "text" at bounding box center [539, 345] width 210 height 29
type input "136-86-9164"
click at [981, 536] on button "Download" at bounding box center [978, 534] width 77 height 32
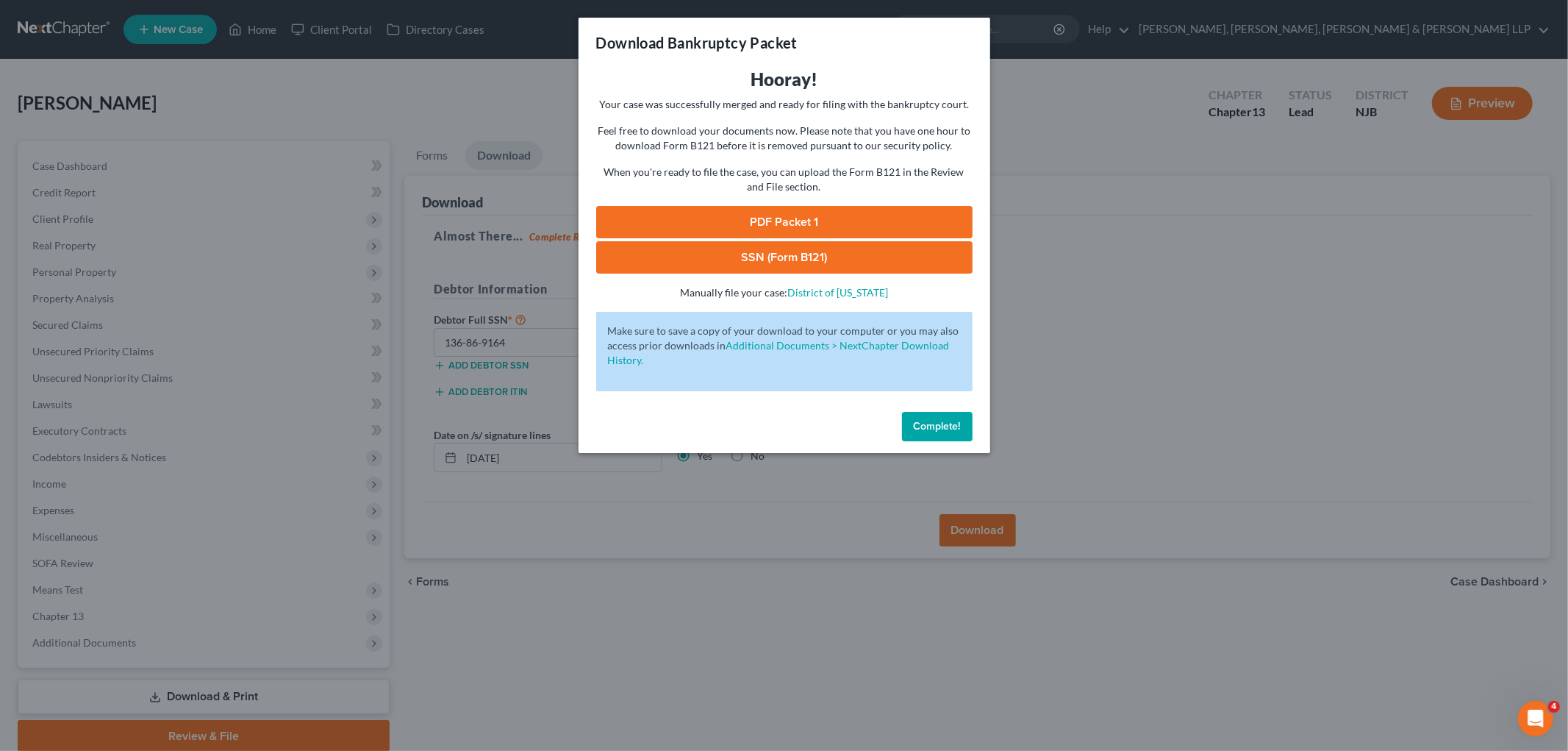
click at [732, 228] on link "PDF Packet 1" at bounding box center [784, 222] width 376 height 32
click at [678, 265] on link "SSN (Form B121)" at bounding box center [784, 257] width 376 height 32
click at [946, 421] on span "Complete!" at bounding box center [937, 426] width 47 height 13
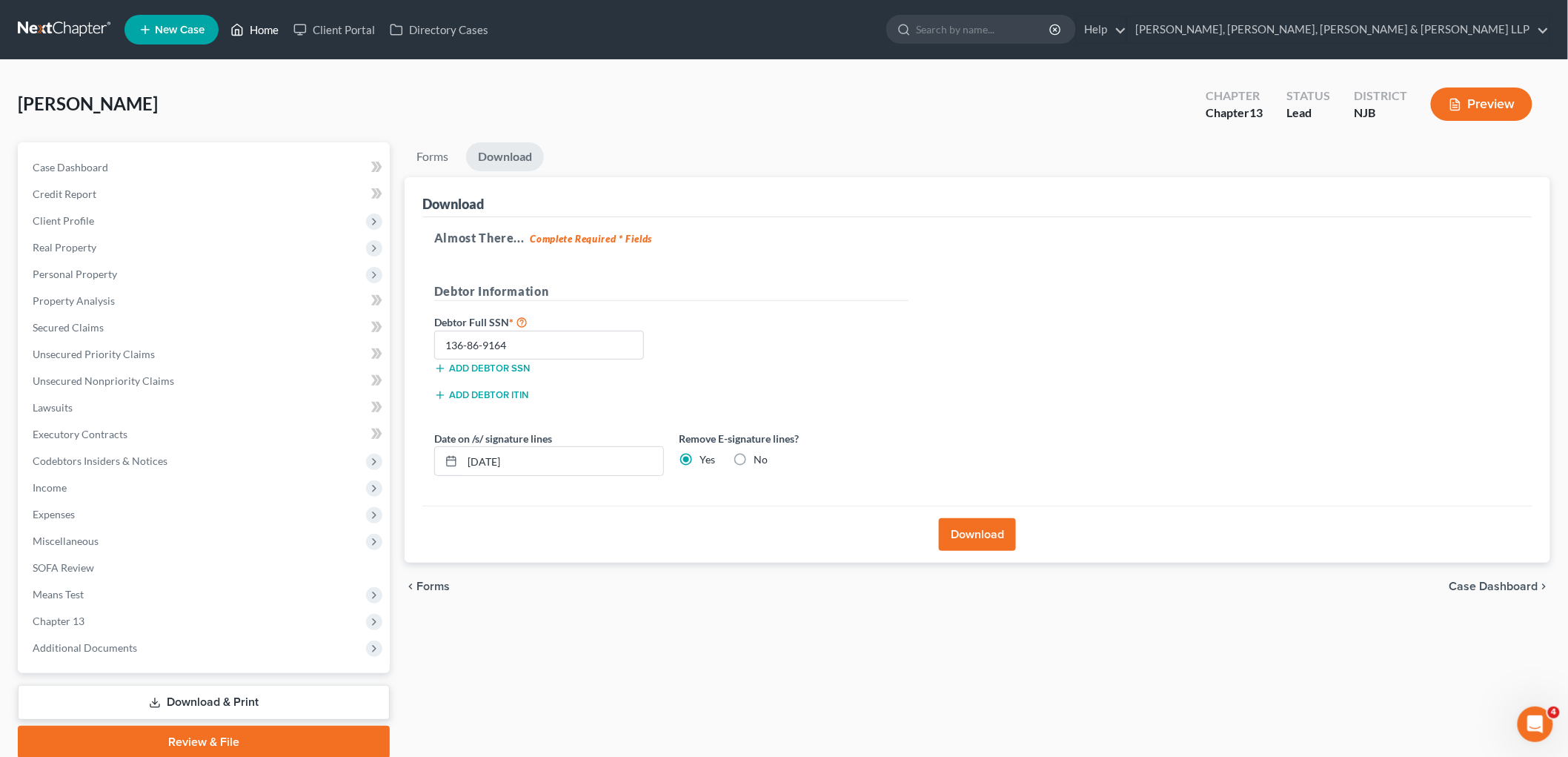
click at [267, 27] on link "Home" at bounding box center [255, 29] width 63 height 26
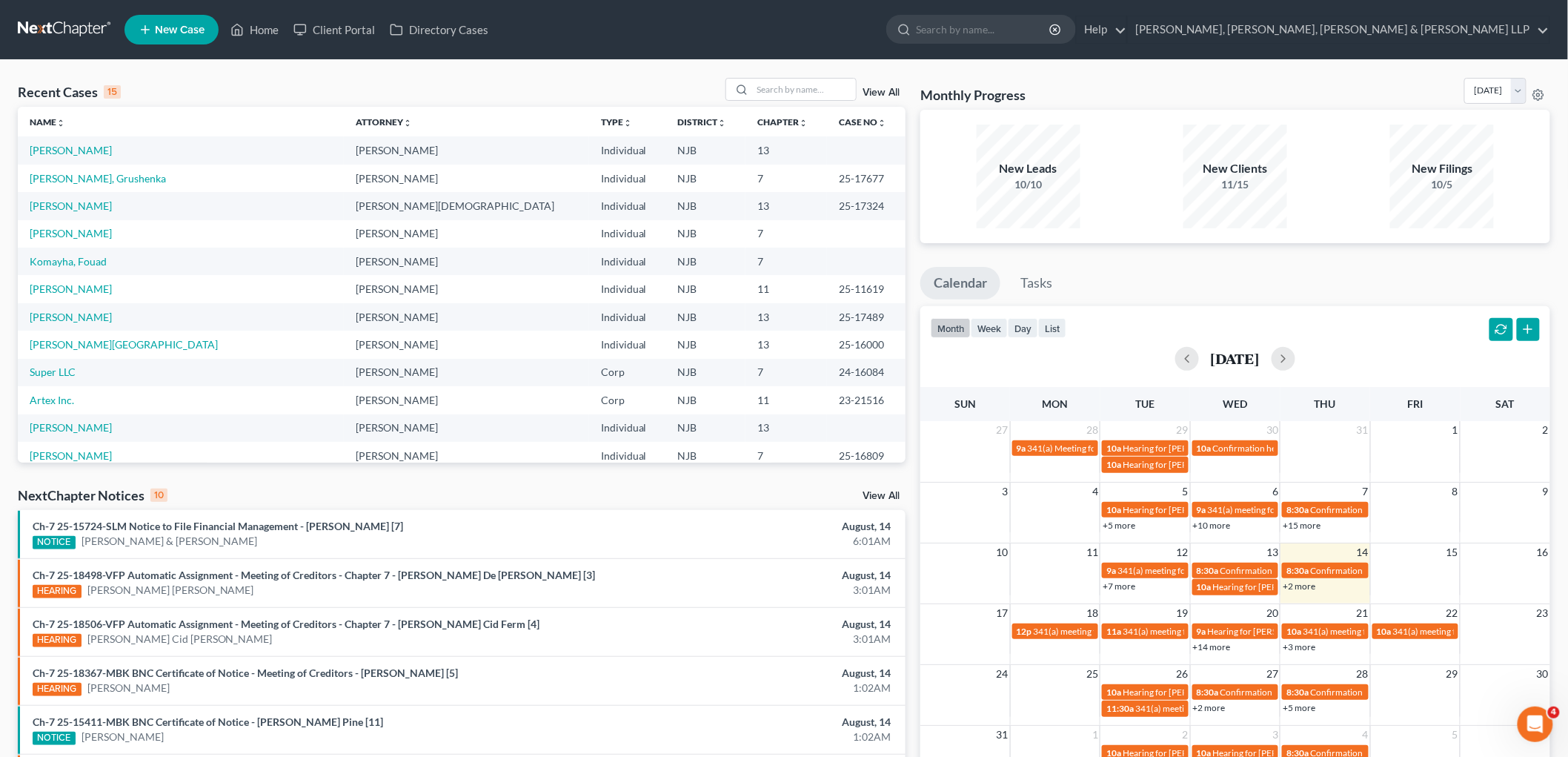
click at [1050, 78] on div "Monthly Progress Bankruptcy Bankruptcy August 2025 July 2025 June 2025 May 2025…" at bounding box center [1235, 93] width 630 height 32
click at [74, 145] on link "Demyer, Steven" at bounding box center [70, 150] width 82 height 13
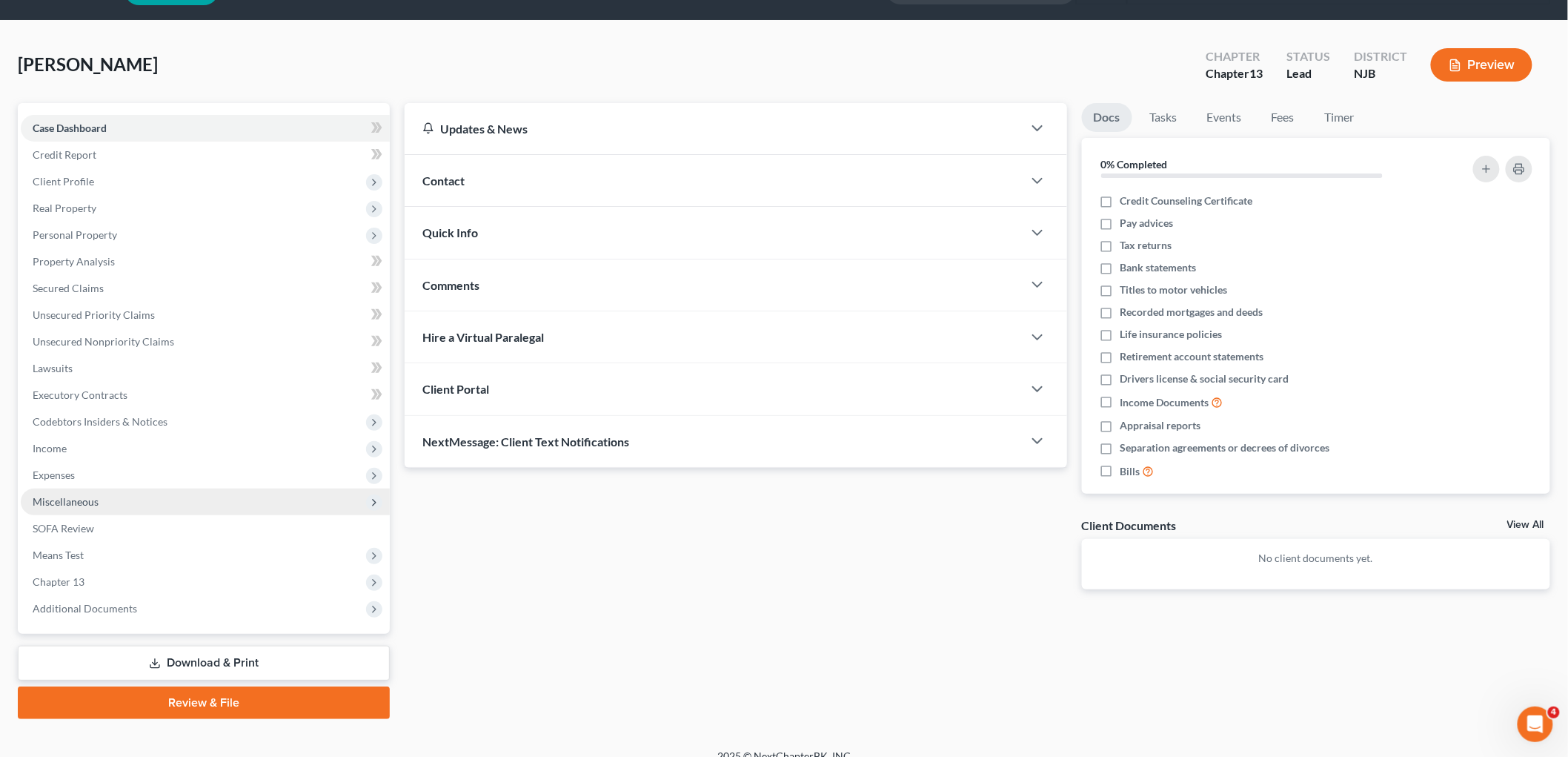
scroll to position [56, 0]
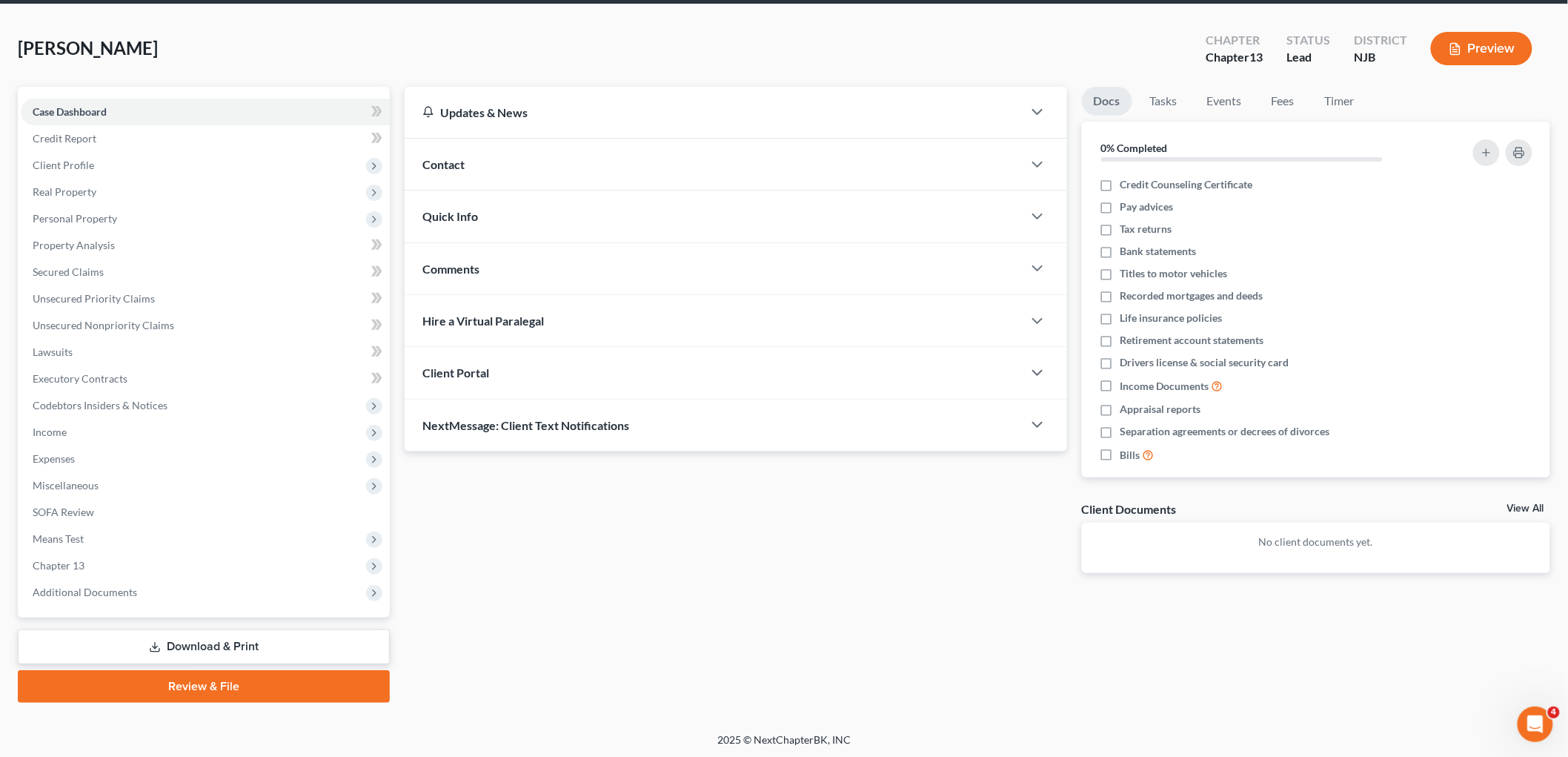
click at [237, 638] on link "Download & Print" at bounding box center [204, 647] width 372 height 35
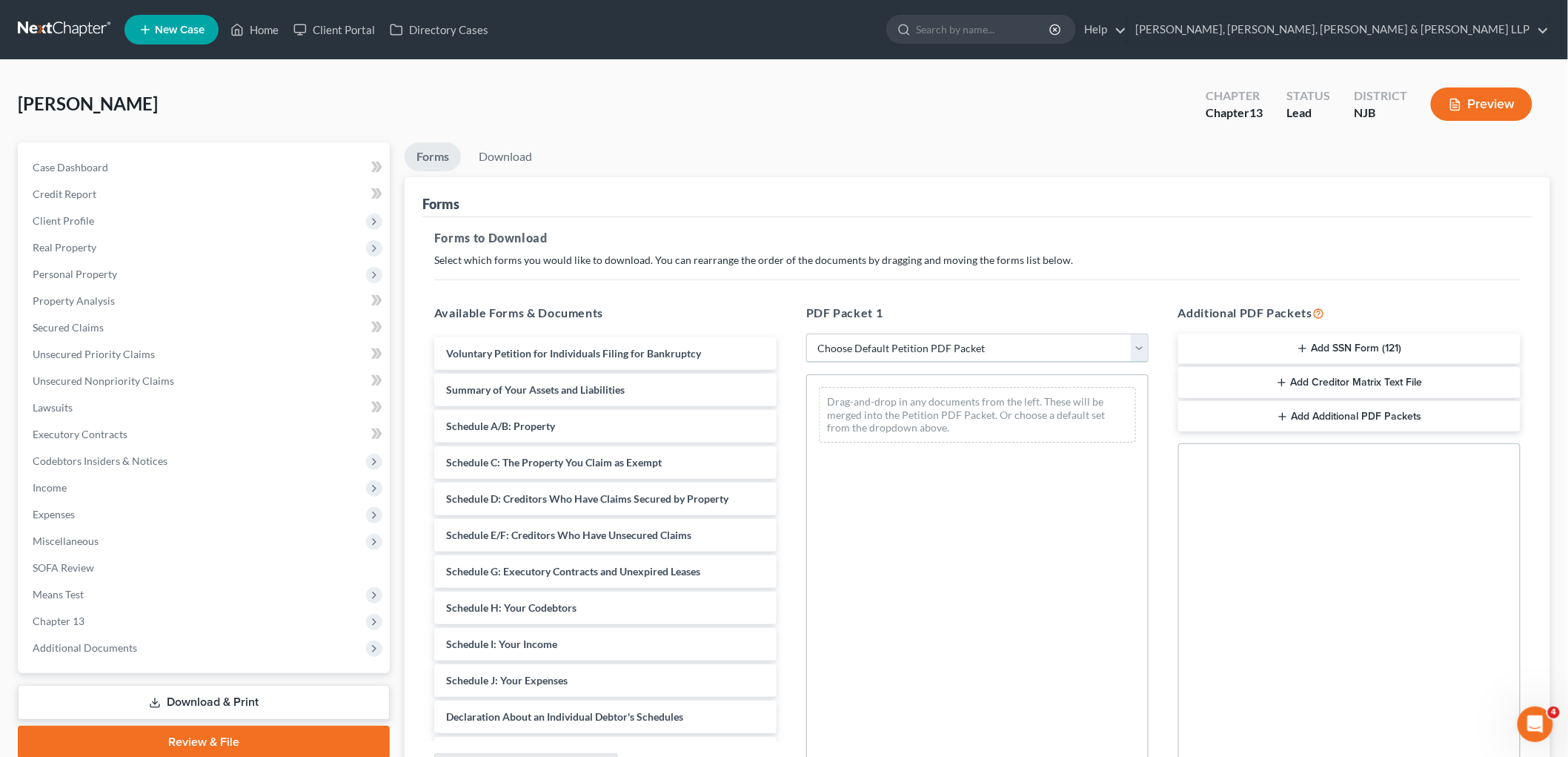
click at [880, 352] on select "Choose Default Petition PDF Packet Complete Bankruptcy Petition (all forms and …" at bounding box center [978, 348] width 343 height 29
select select "1"
click at [807, 334] on select "Choose Default Petition PDF Packet Complete Bankruptcy Petition (all forms and …" at bounding box center [978, 348] width 343 height 29
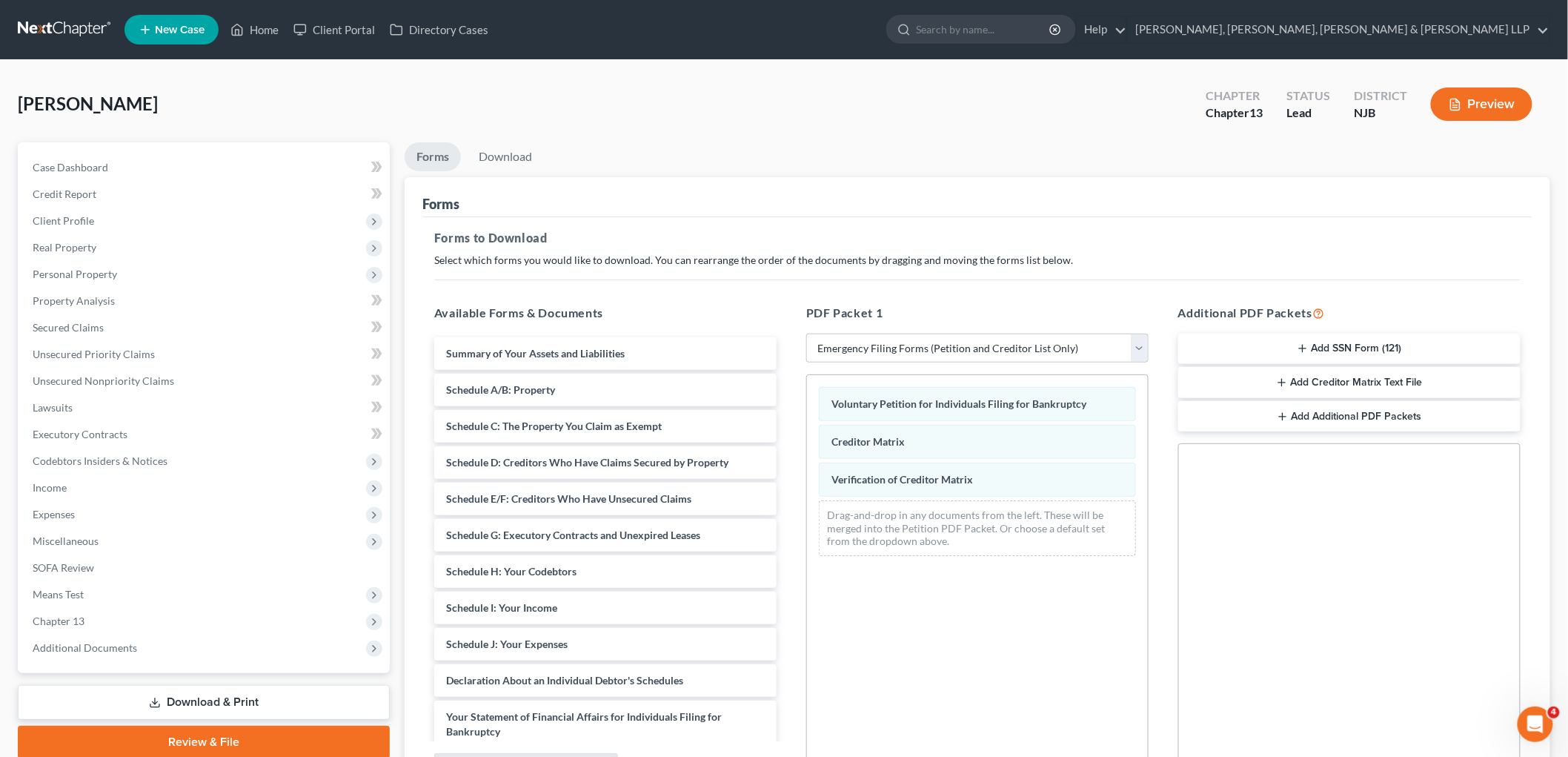
click at [1050, 349] on button "Add SSN Form (121)" at bounding box center [1350, 349] width 343 height 31
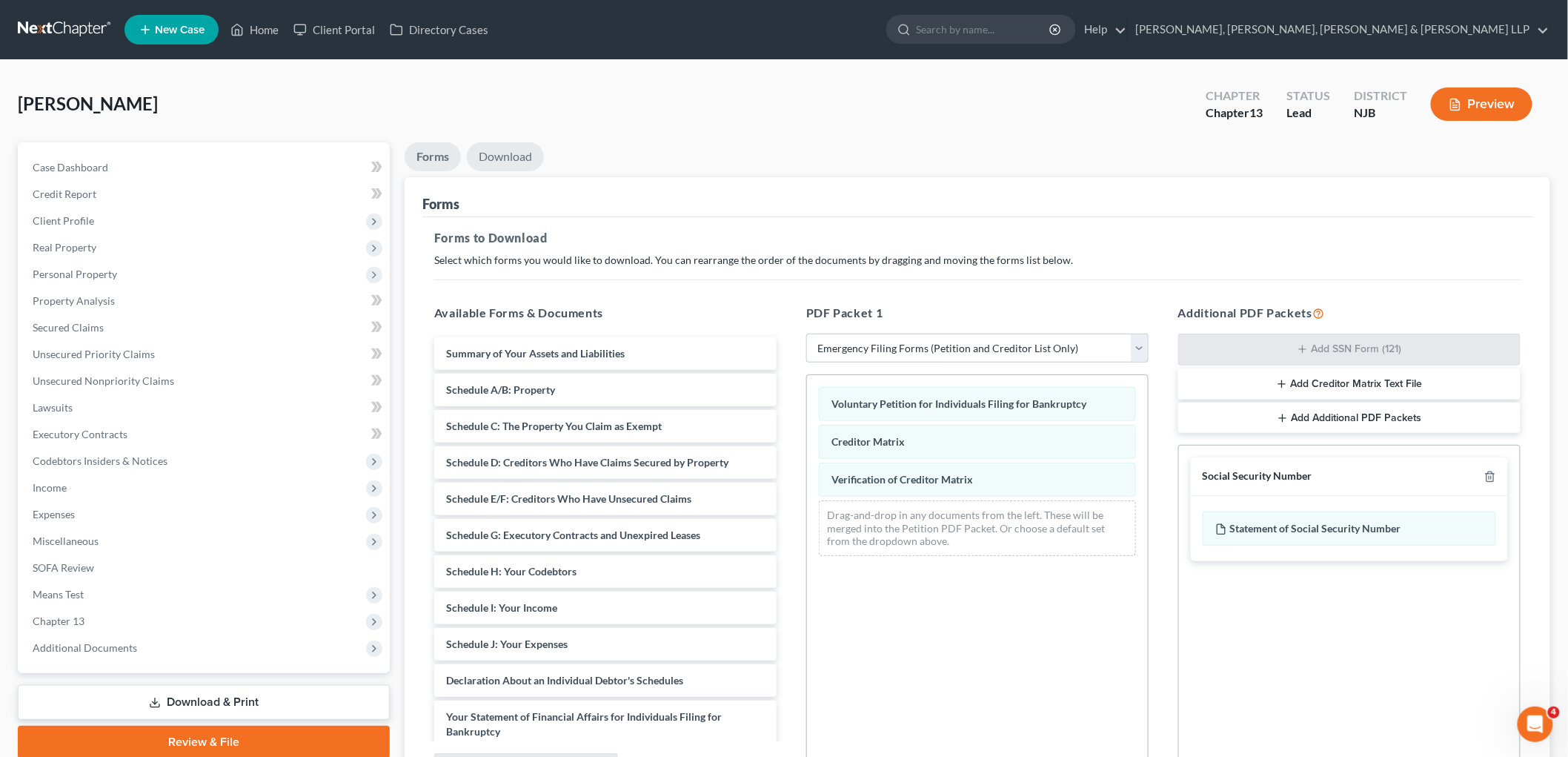
click at [507, 146] on link "Download" at bounding box center [505, 157] width 77 height 29
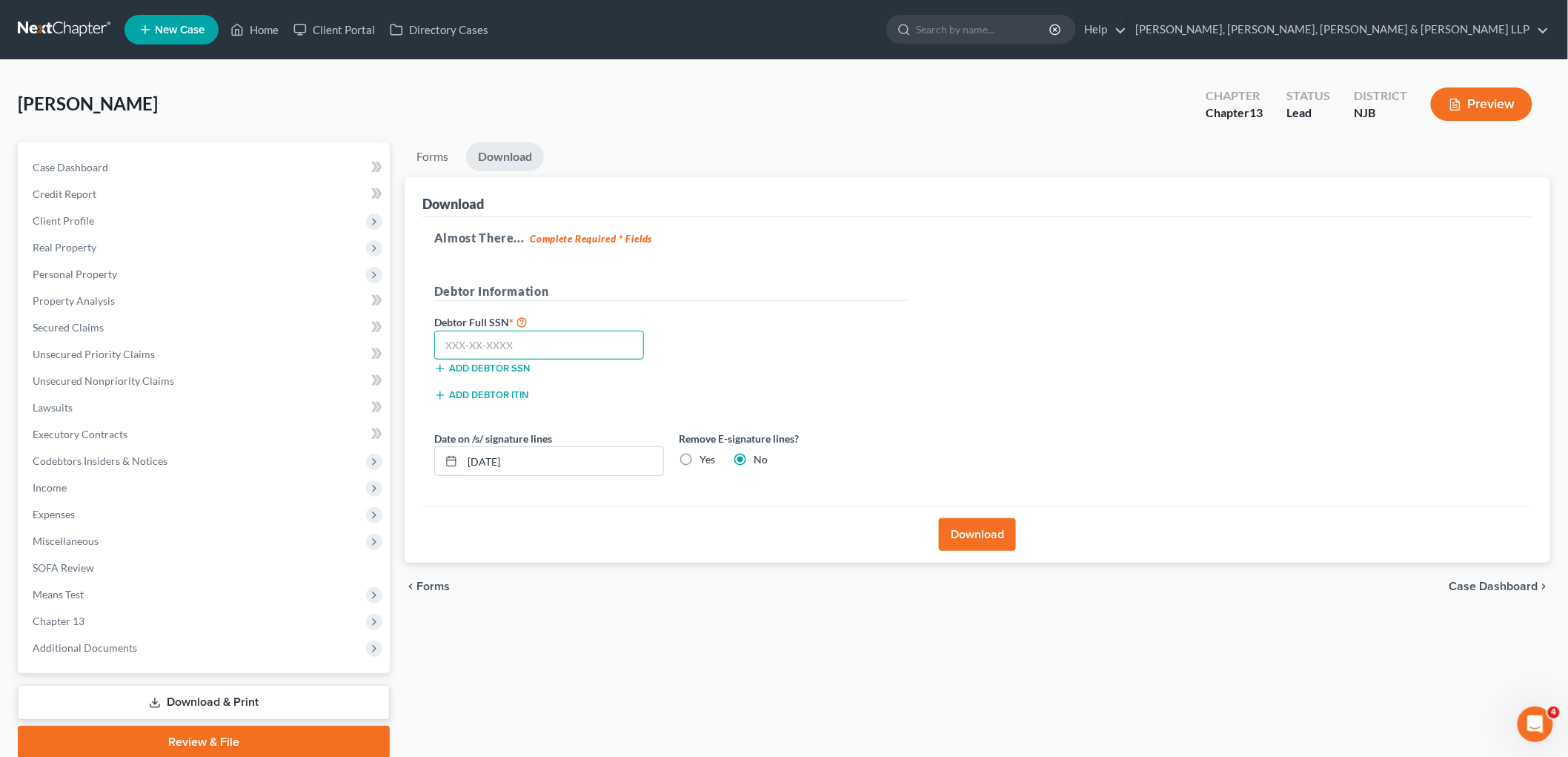
click at [565, 346] on input "text" at bounding box center [539, 345] width 210 height 29
paste input "136-86-9164"
type input "136-86-9164"
click at [1006, 539] on button "Download" at bounding box center [978, 534] width 77 height 32
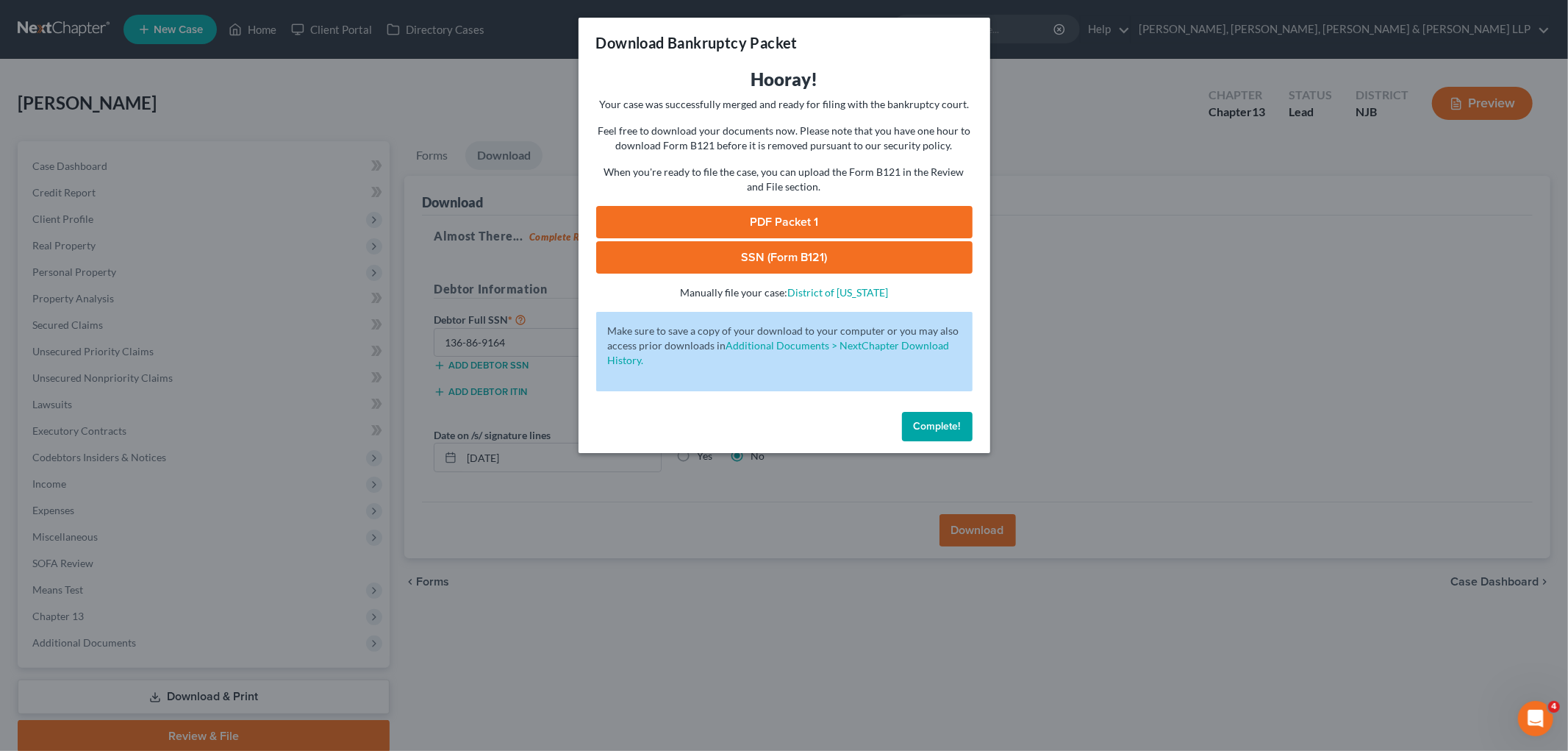
click at [700, 221] on link "PDF Packet 1" at bounding box center [784, 222] width 376 height 32
click at [677, 244] on link "SSN (Form B121)" at bounding box center [784, 257] width 376 height 32
click at [952, 423] on span "Complete!" at bounding box center [937, 426] width 47 height 13
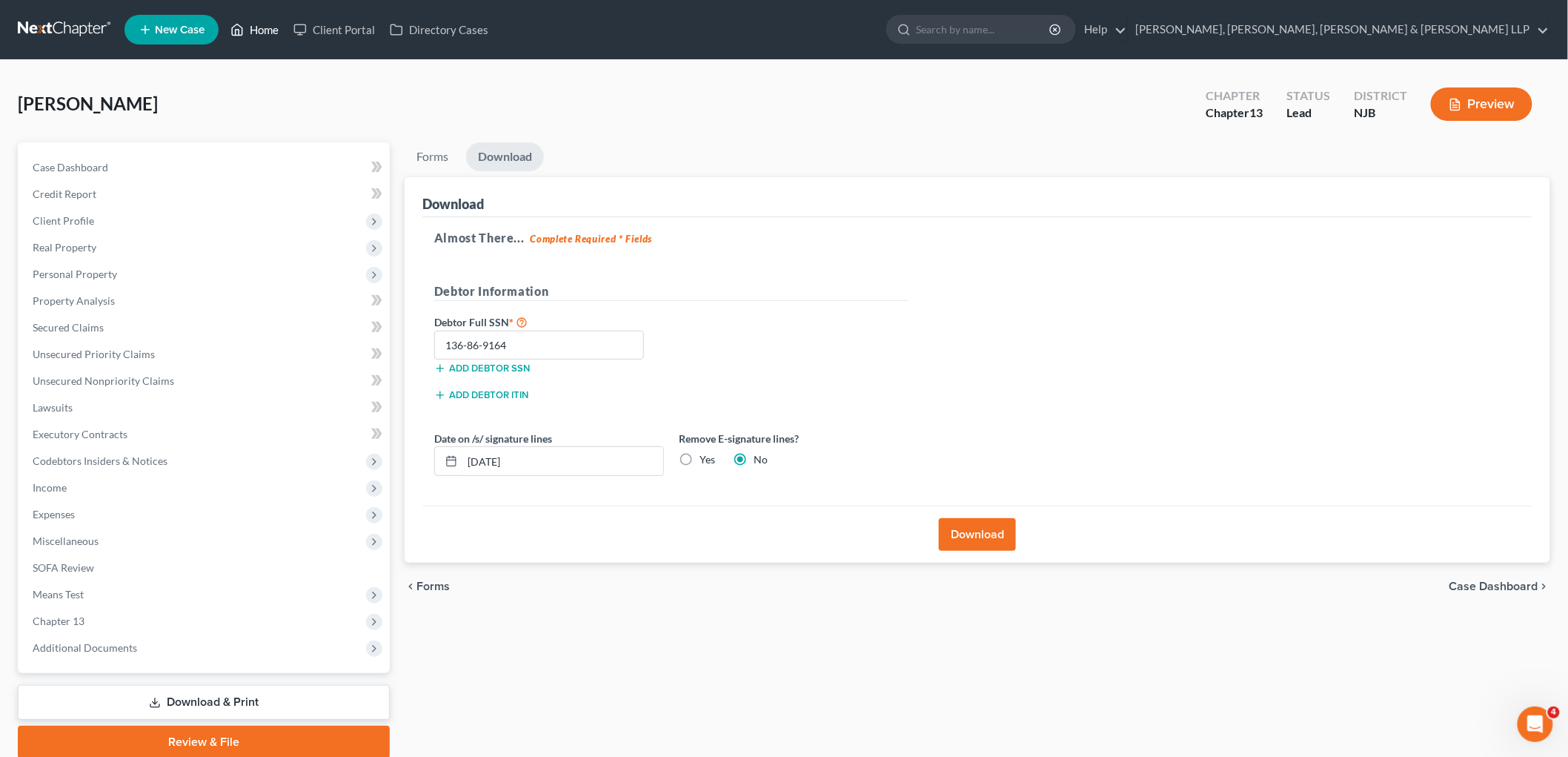
click at [255, 30] on link "Home" at bounding box center [255, 29] width 63 height 26
